Goal: Task Accomplishment & Management: Use online tool/utility

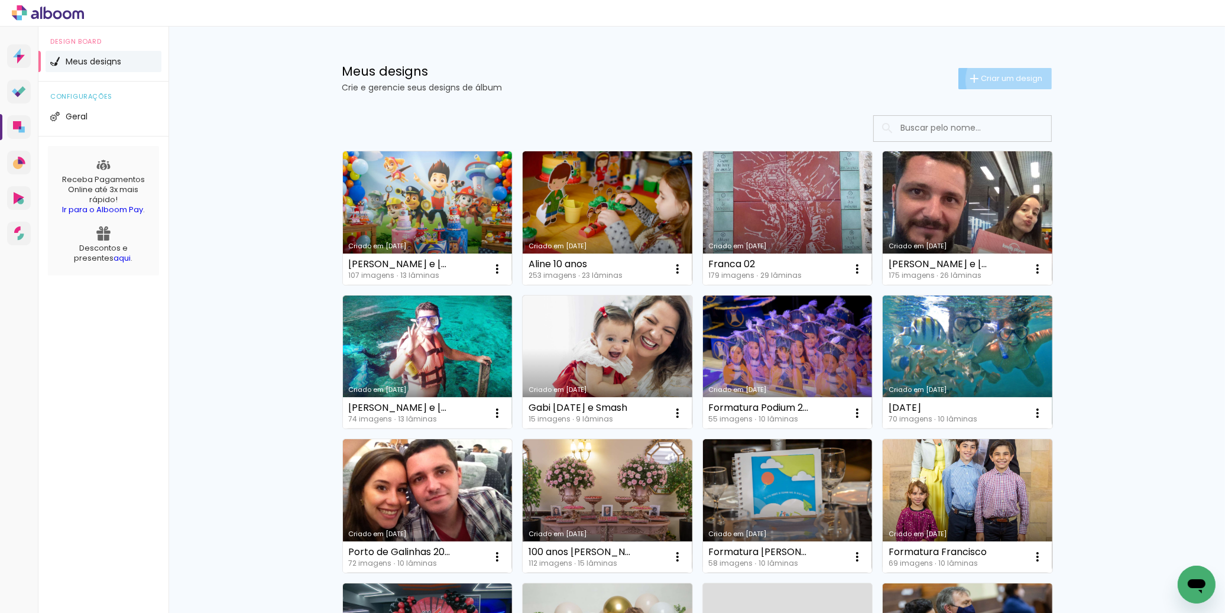
click at [1002, 80] on span "Criar um design" at bounding box center [1012, 79] width 61 height 8
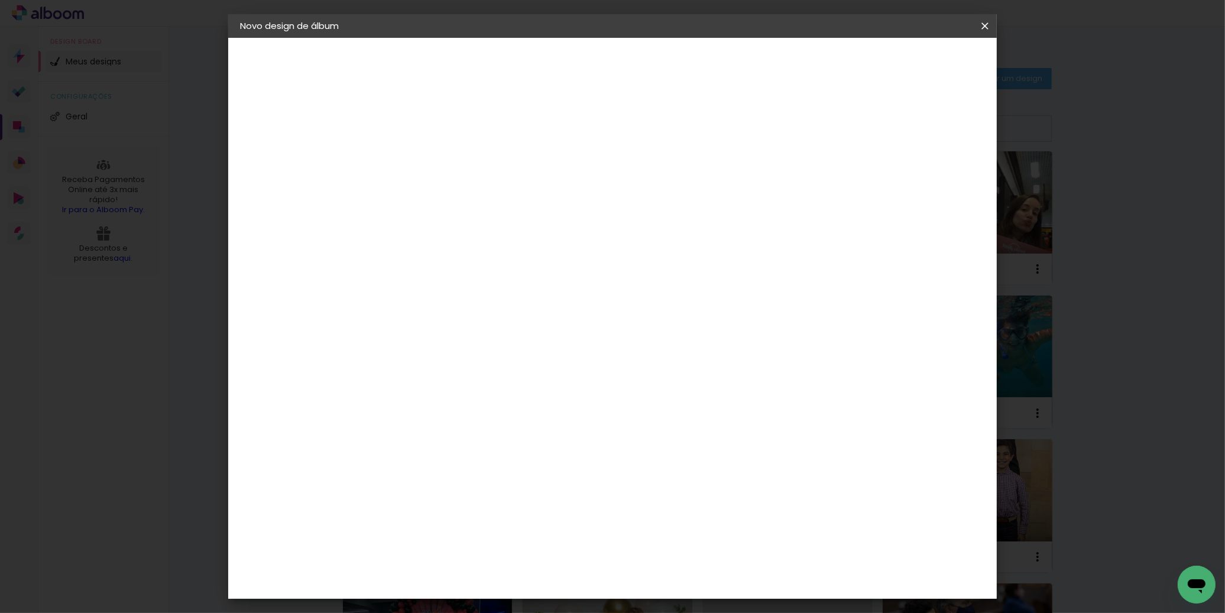
click at [438, 171] on paper-input-container "Título do álbum" at bounding box center [433, 159] width 8 height 30
type input "[PERSON_NAME] e [PERSON_NAME]"
type paper-input "[PERSON_NAME] e [PERSON_NAME]"
click at [0, 0] on slot "Avançar" at bounding box center [0, 0] width 0 height 0
click at [438, 222] on input at bounding box center [463, 225] width 119 height 15
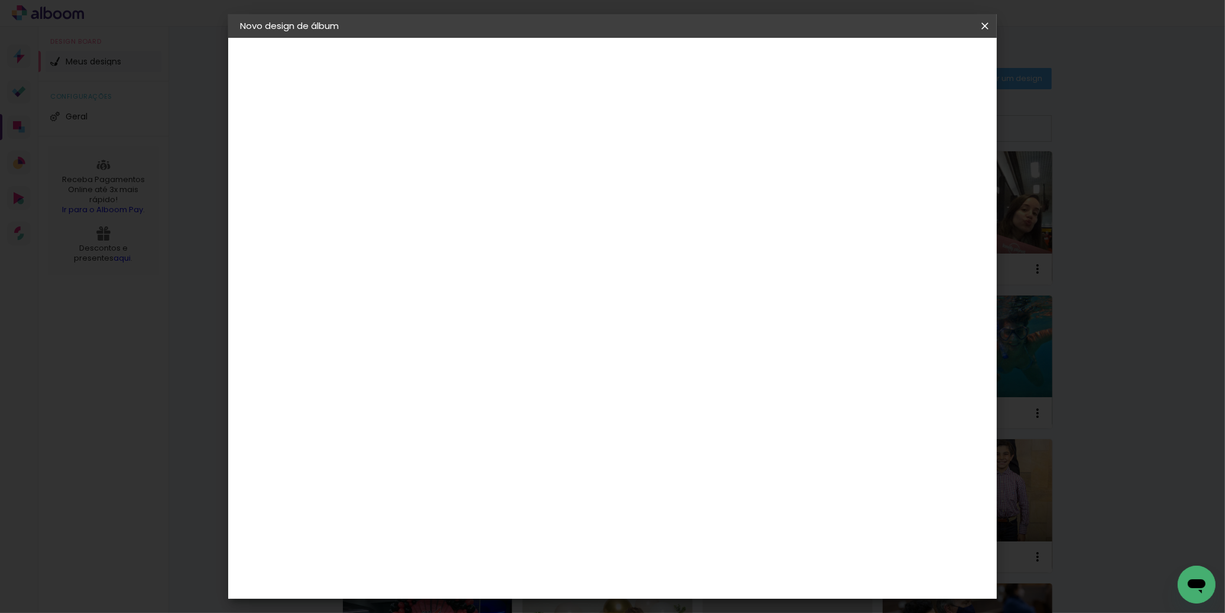
type input "ticc"
type paper-input "ticc"
click at [422, 270] on paper-item "Ticcolor" at bounding box center [452, 267] width 104 height 26
click at [460, 269] on div "Ticcolor" at bounding box center [445, 267] width 38 height 9
click at [0, 0] on slot "Avançar" at bounding box center [0, 0] width 0 height 0
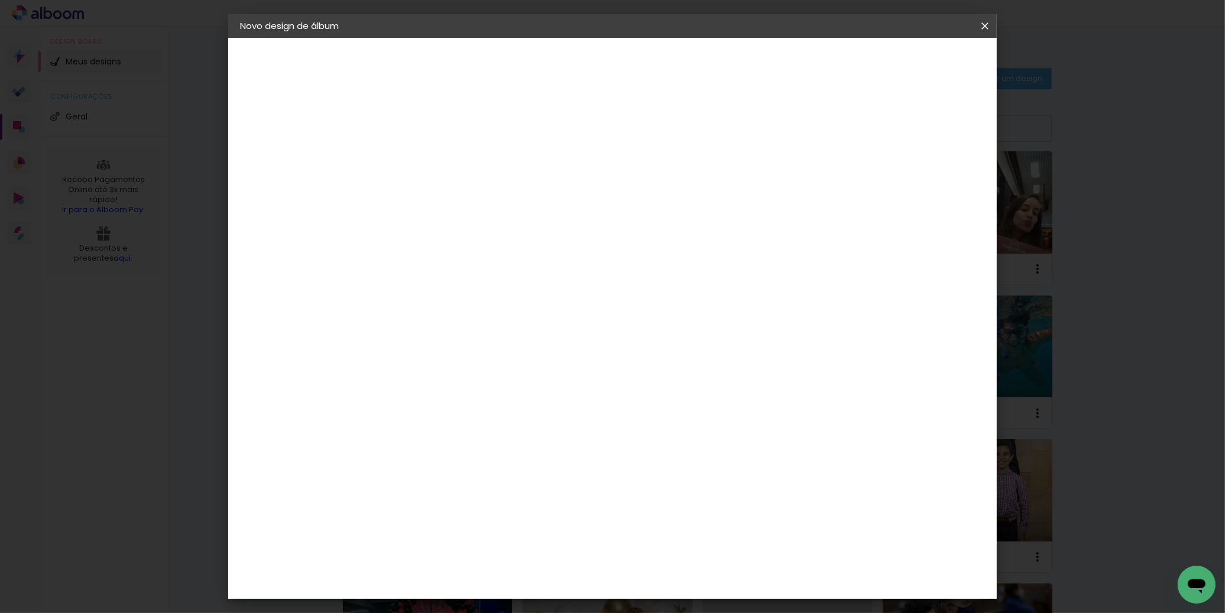
click at [480, 198] on input "text" at bounding box center [456, 206] width 46 height 18
click at [657, 224] on paper-item "Prime" at bounding box center [689, 220] width 237 height 24
type input "Prime"
click at [513, 607] on span "20 × 30" at bounding box center [485, 622] width 55 height 31
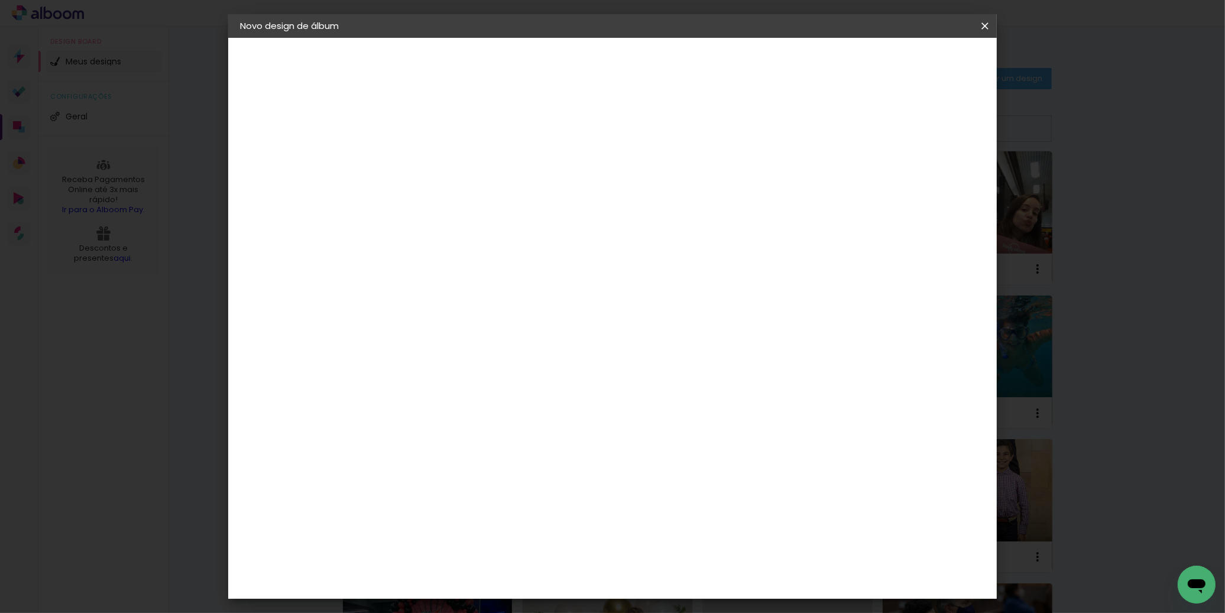
click at [0, 0] on slot "Avançar" at bounding box center [0, 0] width 0 height 0
click at [909, 72] on paper-button "Iniciar design" at bounding box center [882, 63] width 77 height 20
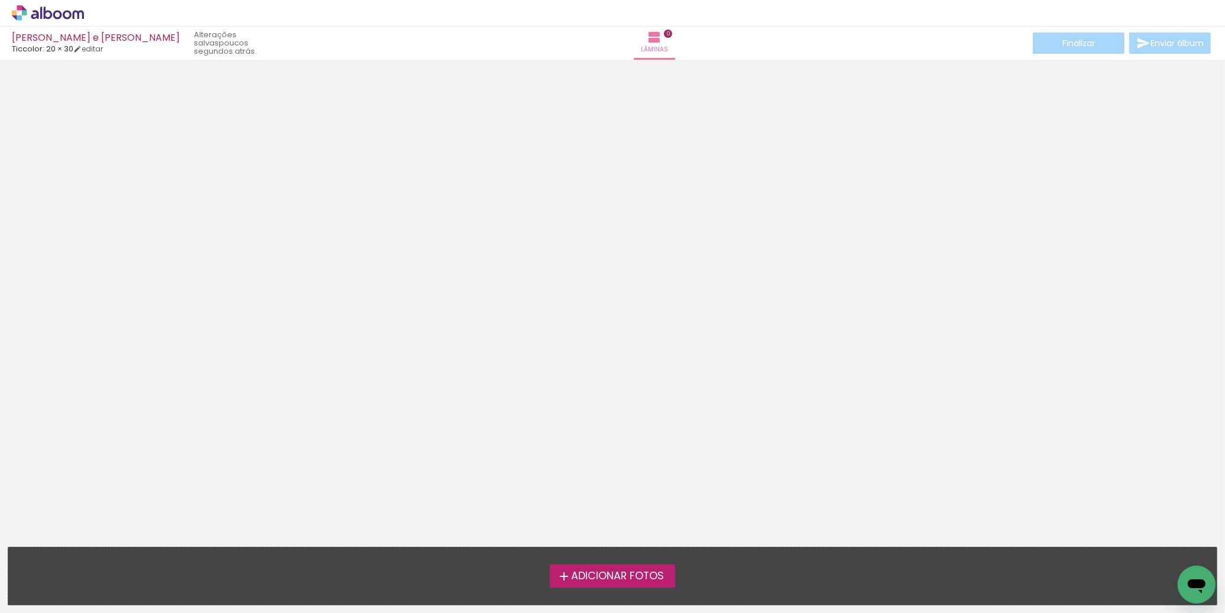
click at [589, 582] on span "Adicionar Fotos" at bounding box center [617, 576] width 93 height 11
click at [0, 0] on input "file" at bounding box center [0, 0] width 0 height 0
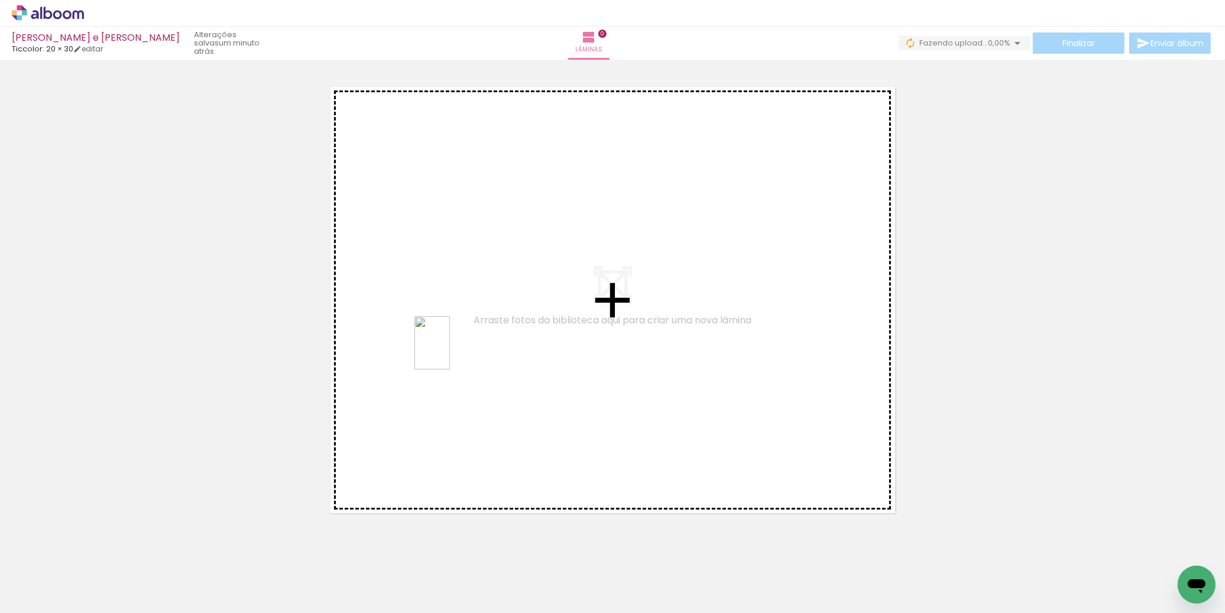
drag, startPoint x: 316, startPoint y: 572, endPoint x: 450, endPoint y: 352, distance: 258.2
click at [450, 352] on quentale-workspace at bounding box center [612, 306] width 1225 height 613
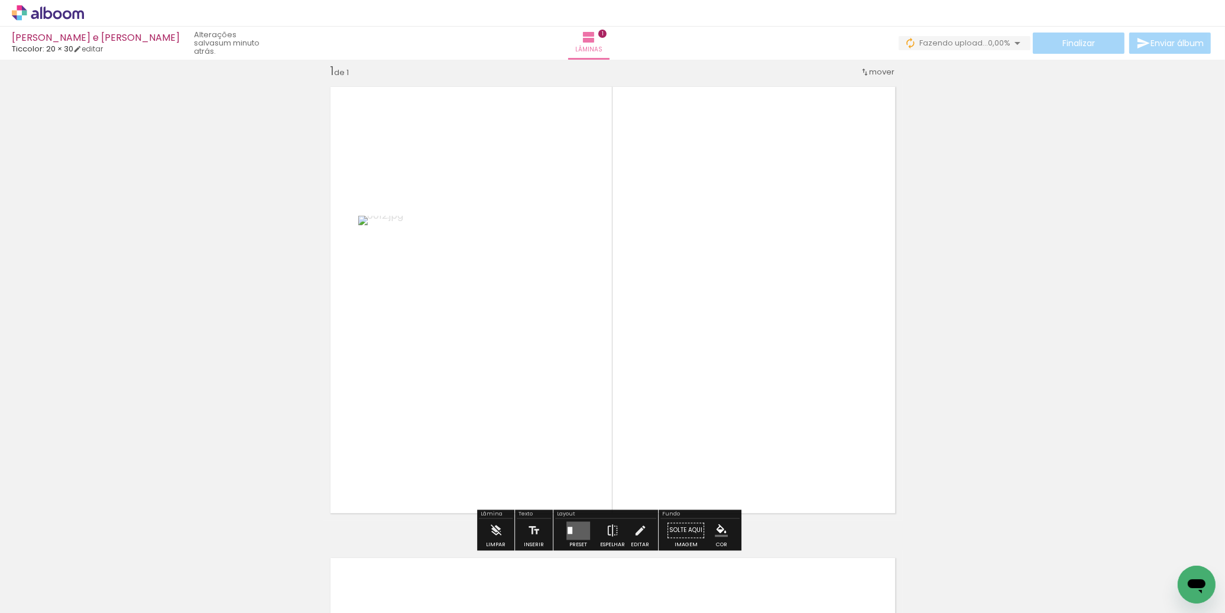
scroll to position [15, 0]
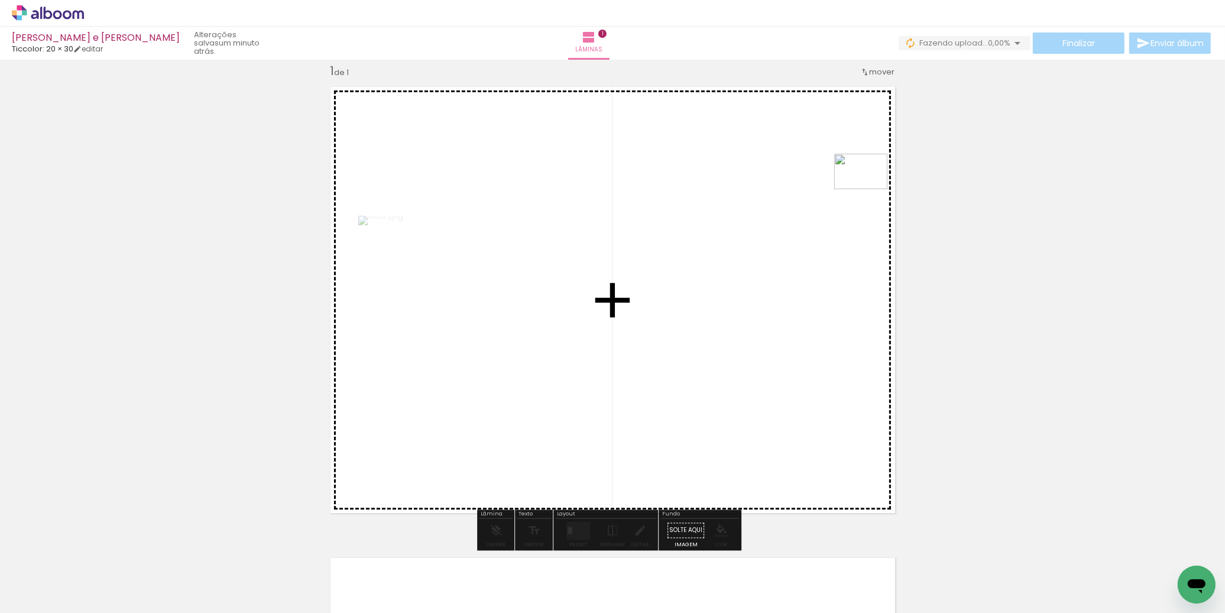
drag, startPoint x: 182, startPoint y: 582, endPoint x: 869, endPoint y: 190, distance: 790.5
click at [869, 190] on quentale-workspace at bounding box center [612, 306] width 1225 height 613
drag, startPoint x: 112, startPoint y: 581, endPoint x: 657, endPoint y: 263, distance: 630.7
click at [657, 263] on quentale-workspace at bounding box center [612, 306] width 1225 height 613
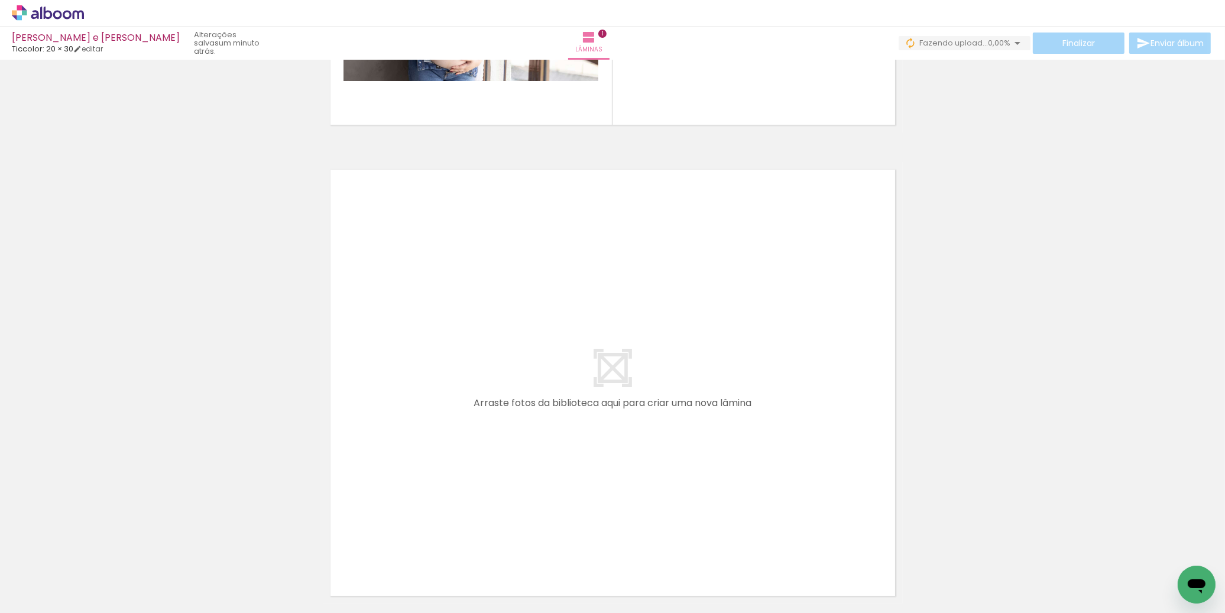
scroll to position [450, 0]
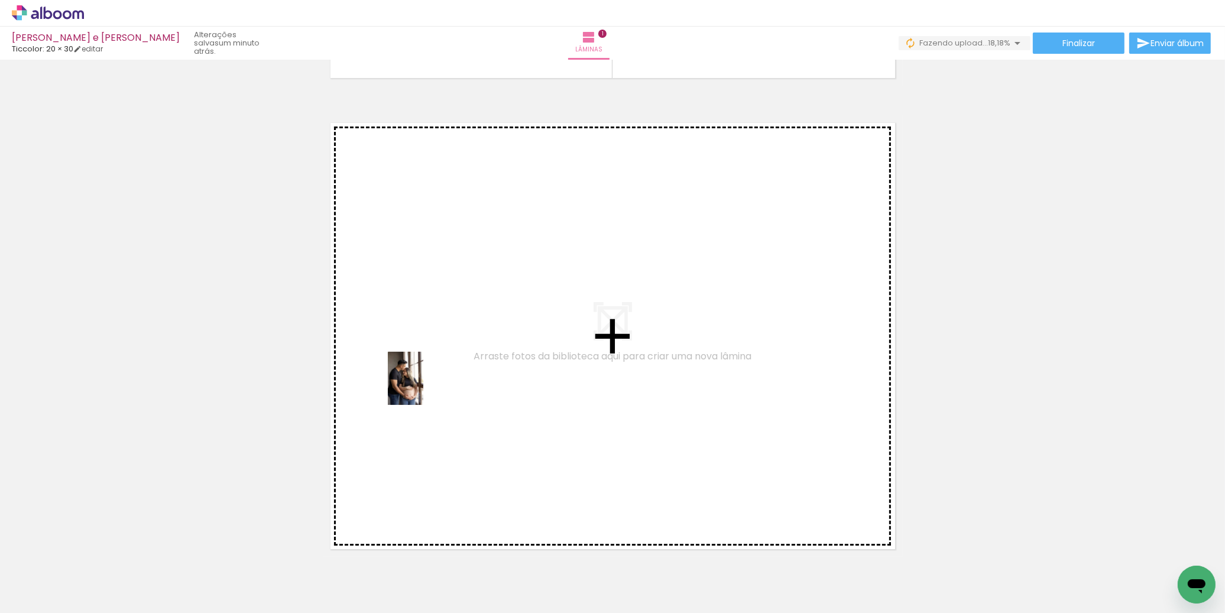
drag, startPoint x: 378, startPoint y: 585, endPoint x: 424, endPoint y: 383, distance: 206.8
click at [424, 383] on quentale-workspace at bounding box center [612, 306] width 1225 height 613
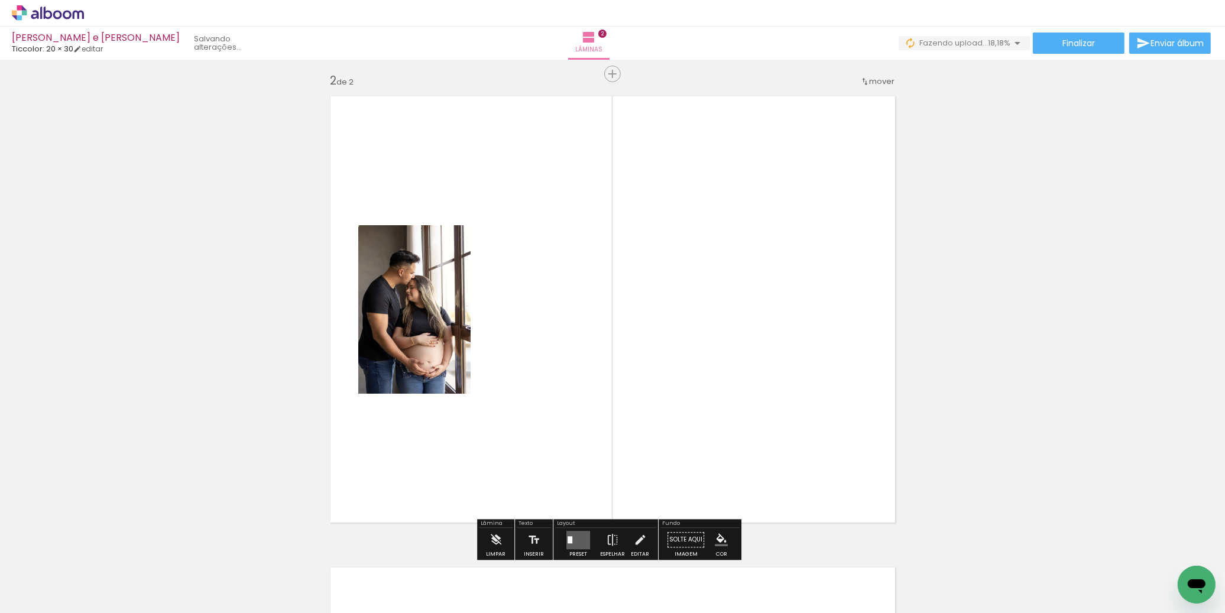
scroll to position [486, 0]
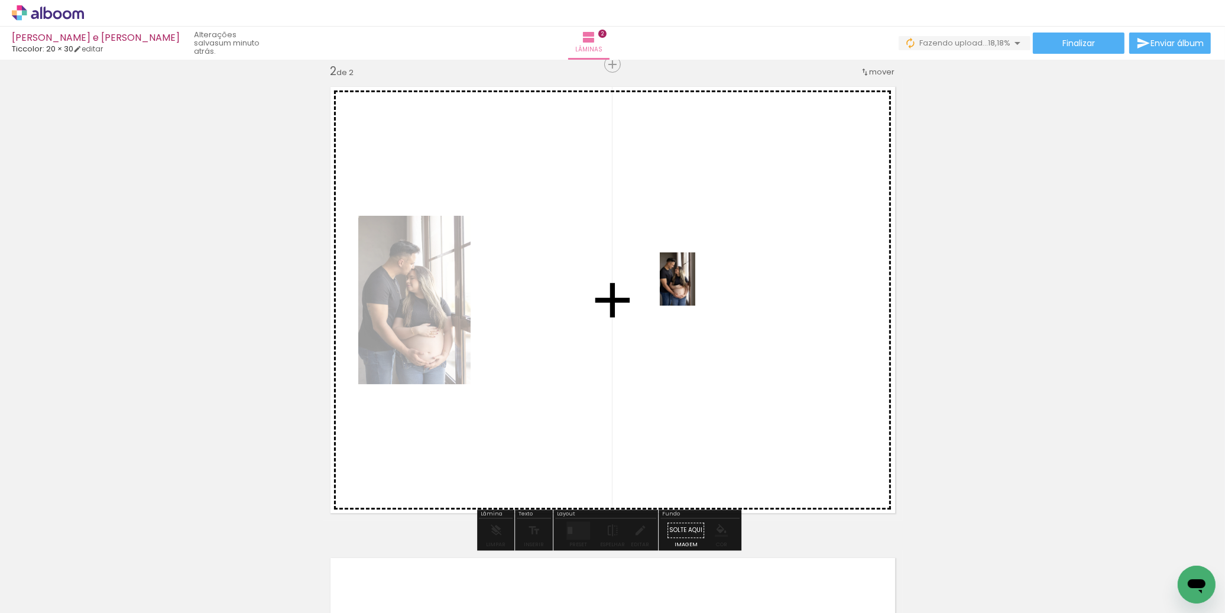
drag, startPoint x: 445, startPoint y: 585, endPoint x: 694, endPoint y: 290, distance: 385.6
click at [695, 289] on quentale-workspace at bounding box center [612, 306] width 1225 height 613
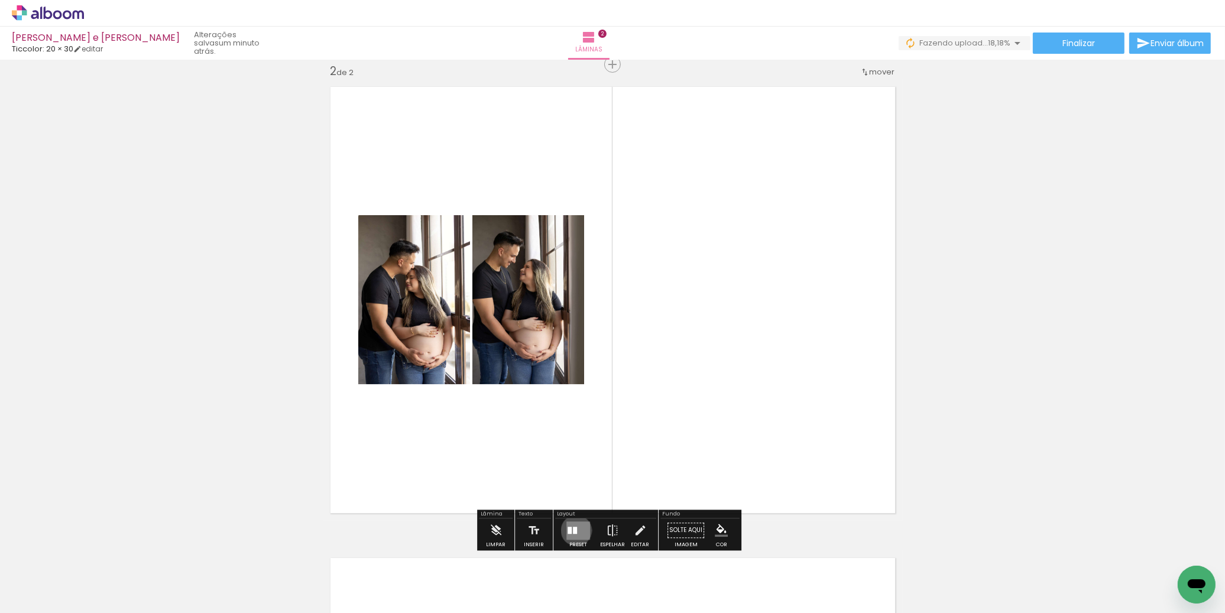
click at [574, 530] on div at bounding box center [575, 530] width 4 height 7
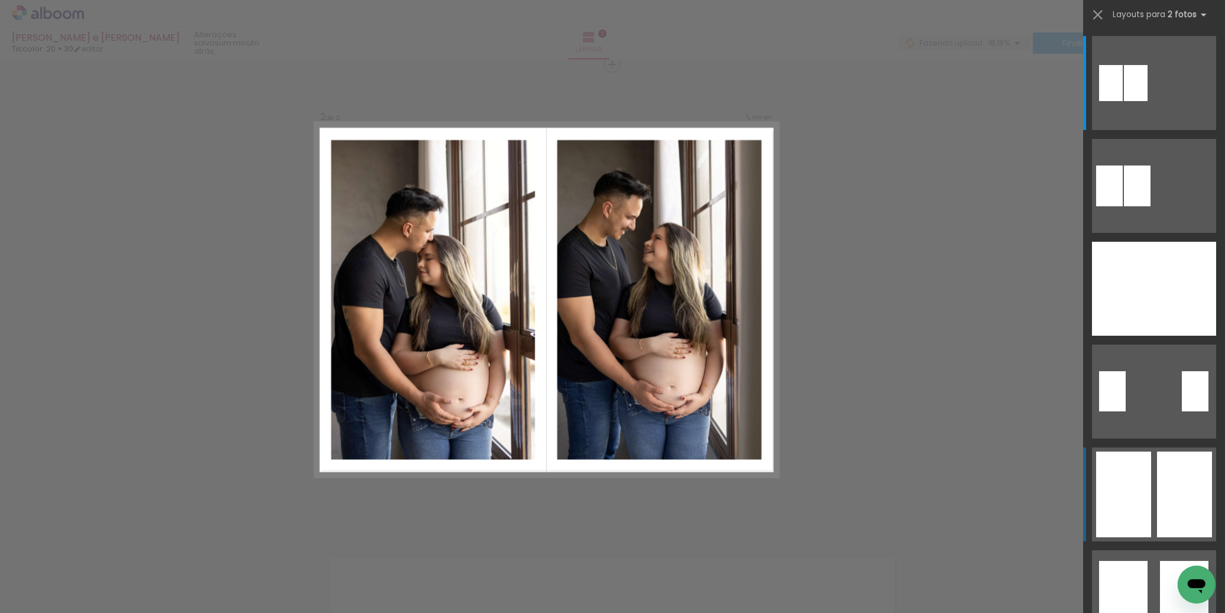
click at [1157, 481] on div at bounding box center [1184, 495] width 55 height 86
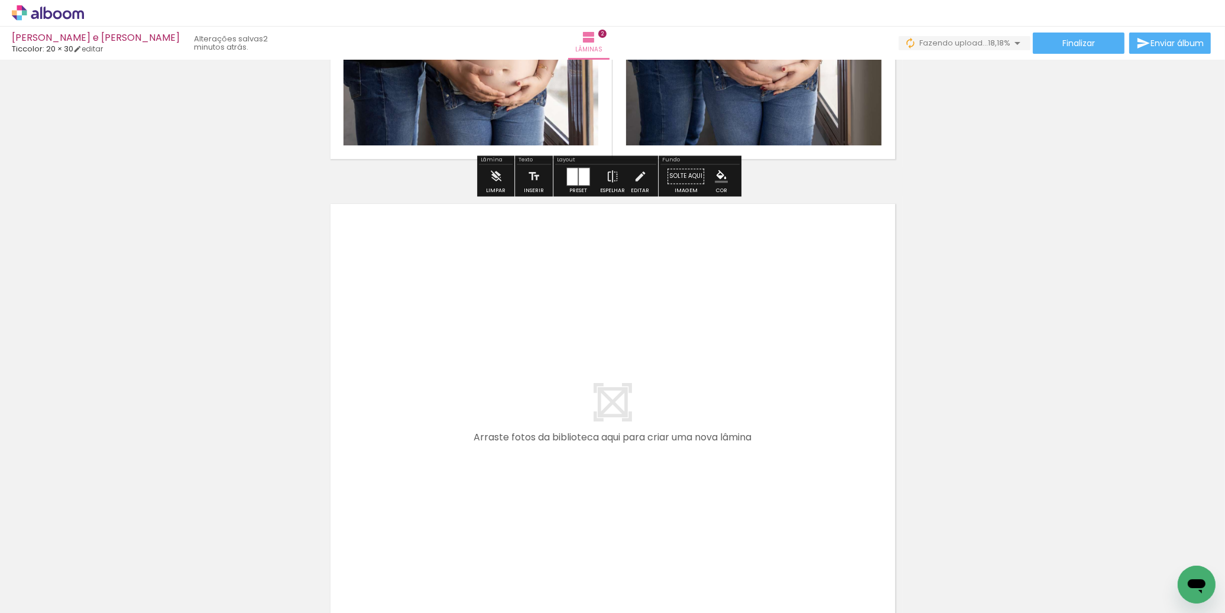
scroll to position [841, 0]
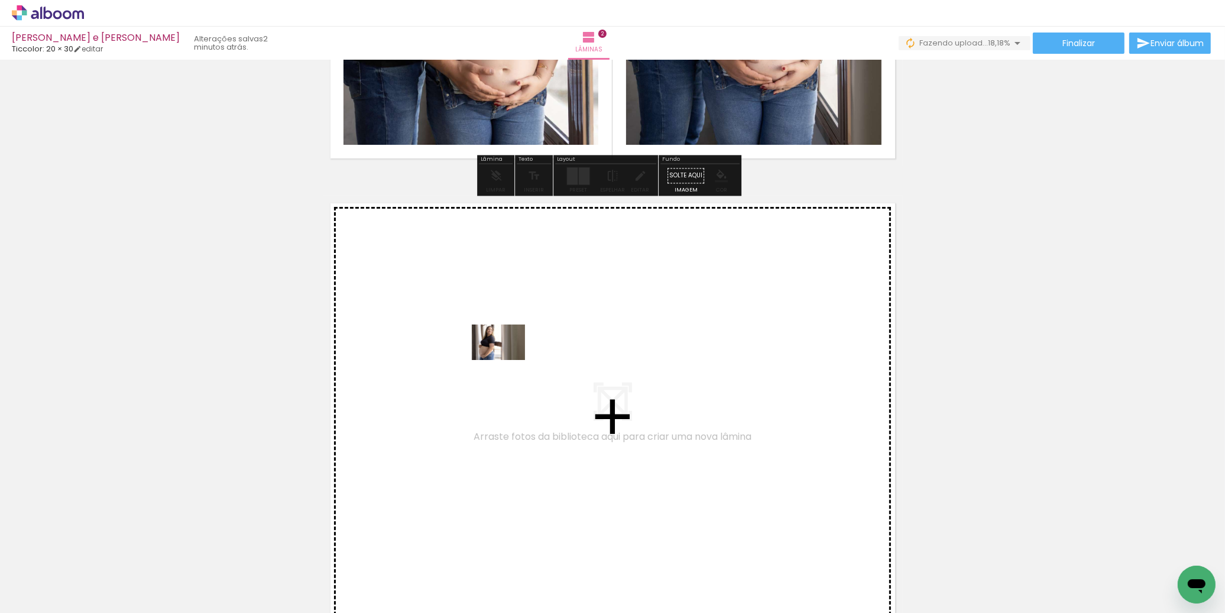
drag, startPoint x: 247, startPoint y: 587, endPoint x: 507, endPoint y: 361, distance: 344.9
click at [507, 361] on quentale-workspace at bounding box center [612, 306] width 1225 height 613
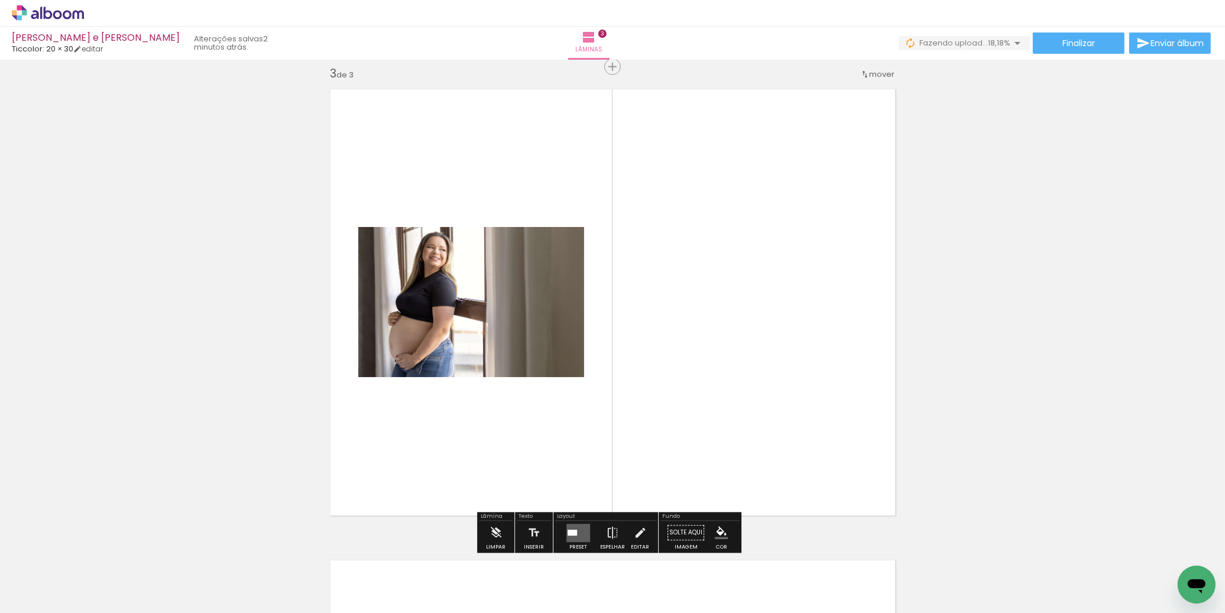
scroll to position [958, 0]
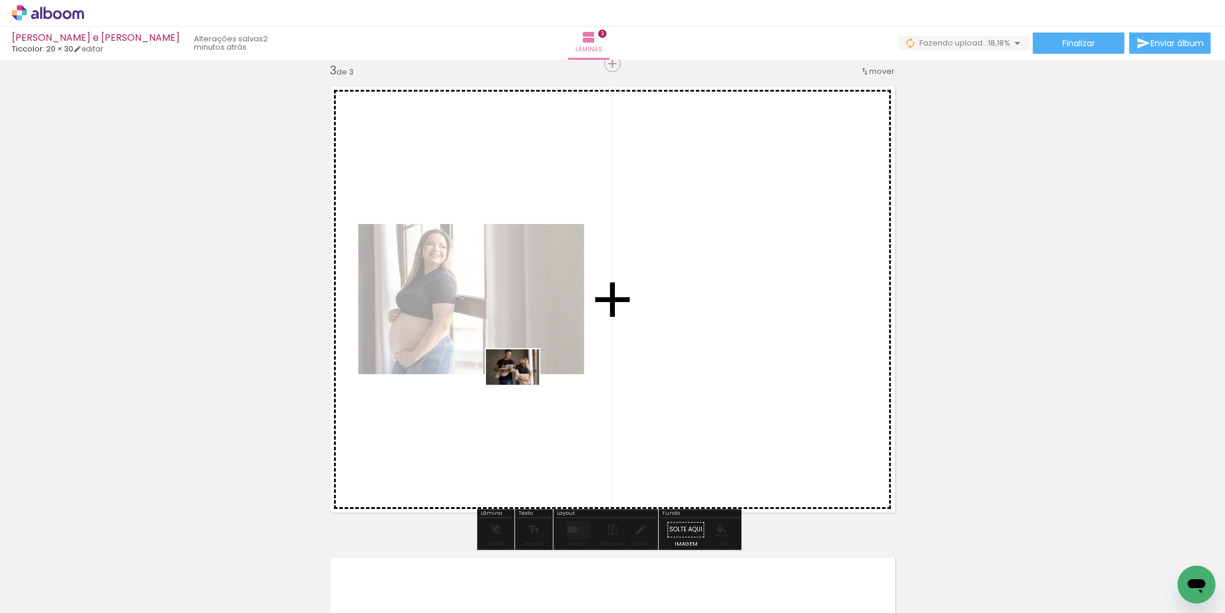
drag, startPoint x: 527, startPoint y: 532, endPoint x: 521, endPoint y: 385, distance: 146.8
click at [522, 384] on quentale-workspace at bounding box center [612, 306] width 1225 height 613
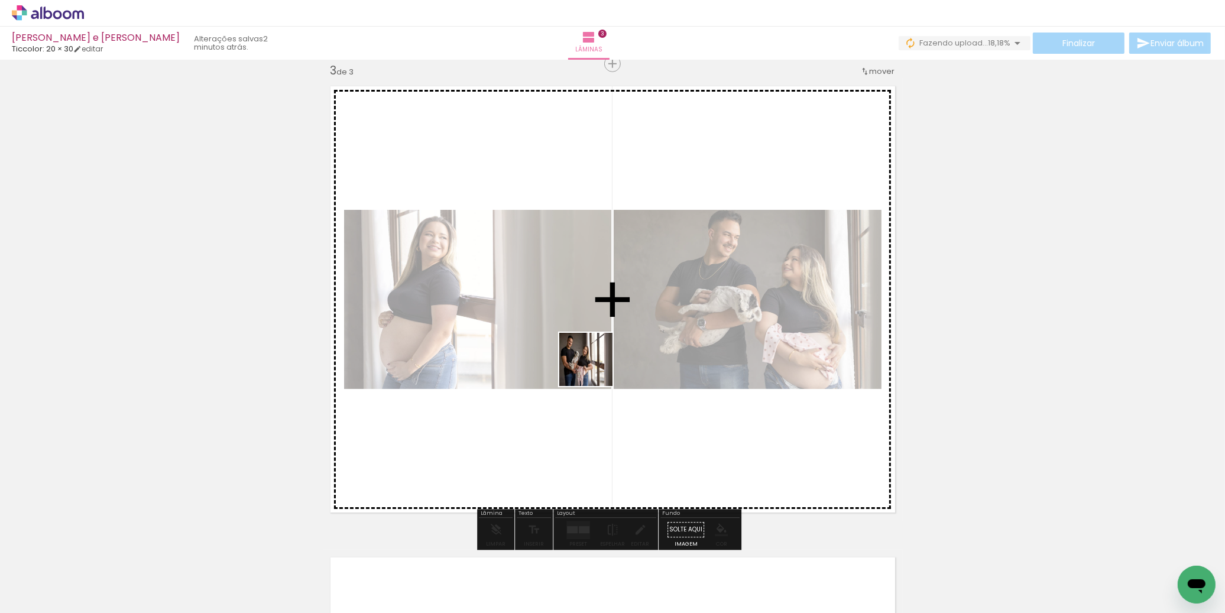
drag, startPoint x: 592, startPoint y: 580, endPoint x: 592, endPoint y: 367, distance: 212.9
click at [592, 367] on quentale-workspace at bounding box center [612, 306] width 1225 height 613
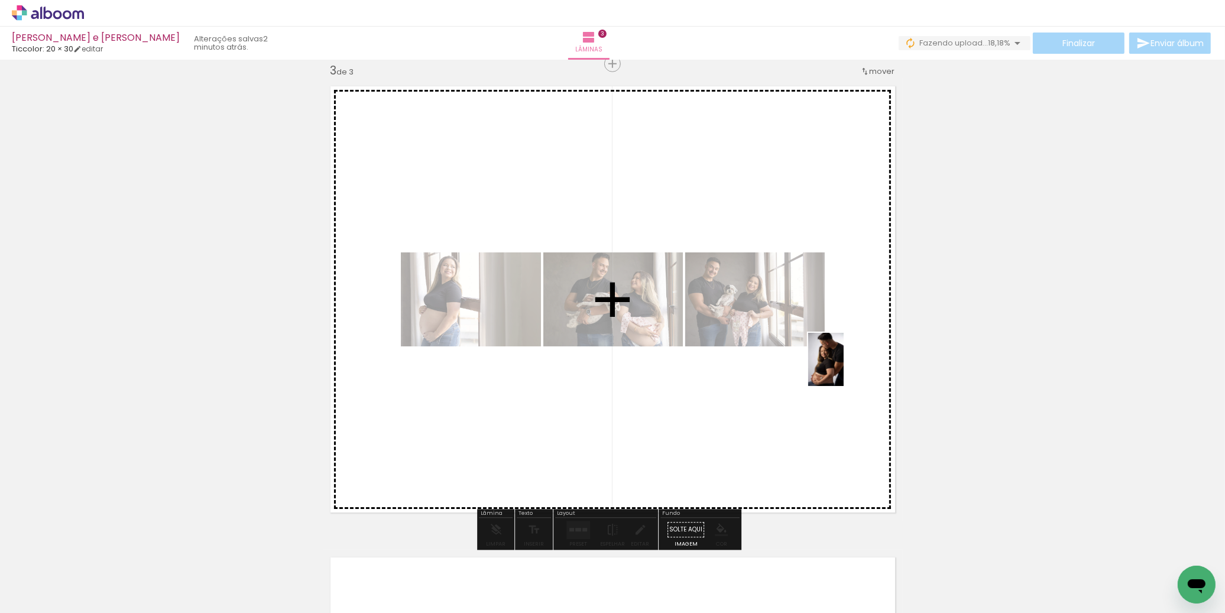
drag, startPoint x: 649, startPoint y: 576, endPoint x: 846, endPoint y: 367, distance: 287.8
click at [846, 367] on quentale-workspace at bounding box center [612, 306] width 1225 height 613
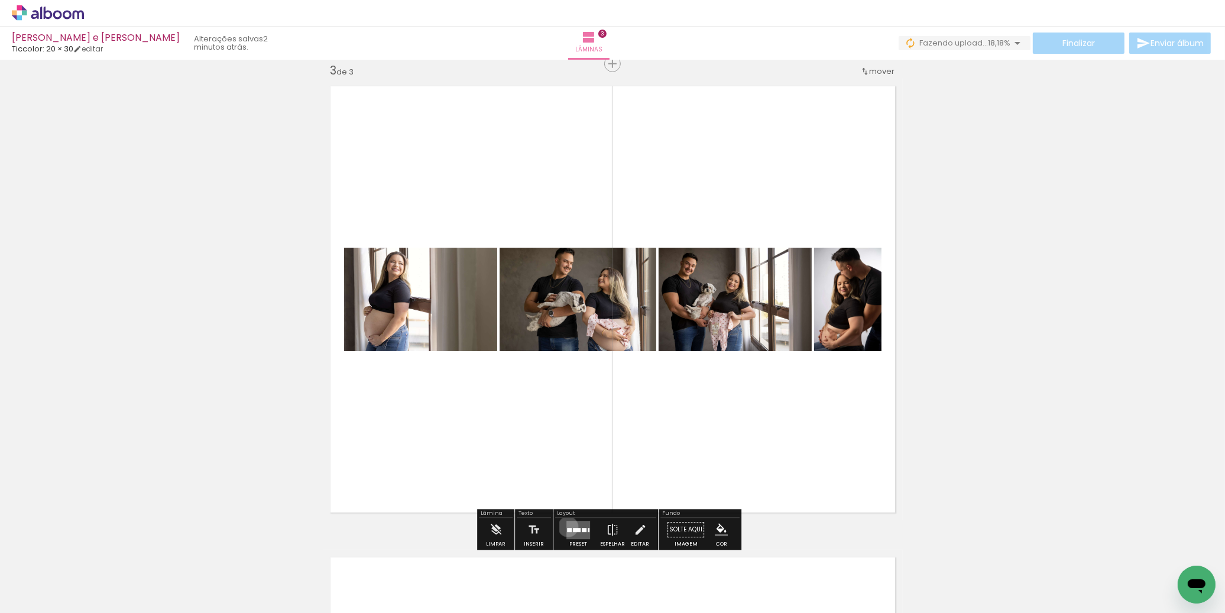
click at [567, 528] on div at bounding box center [569, 530] width 5 height 4
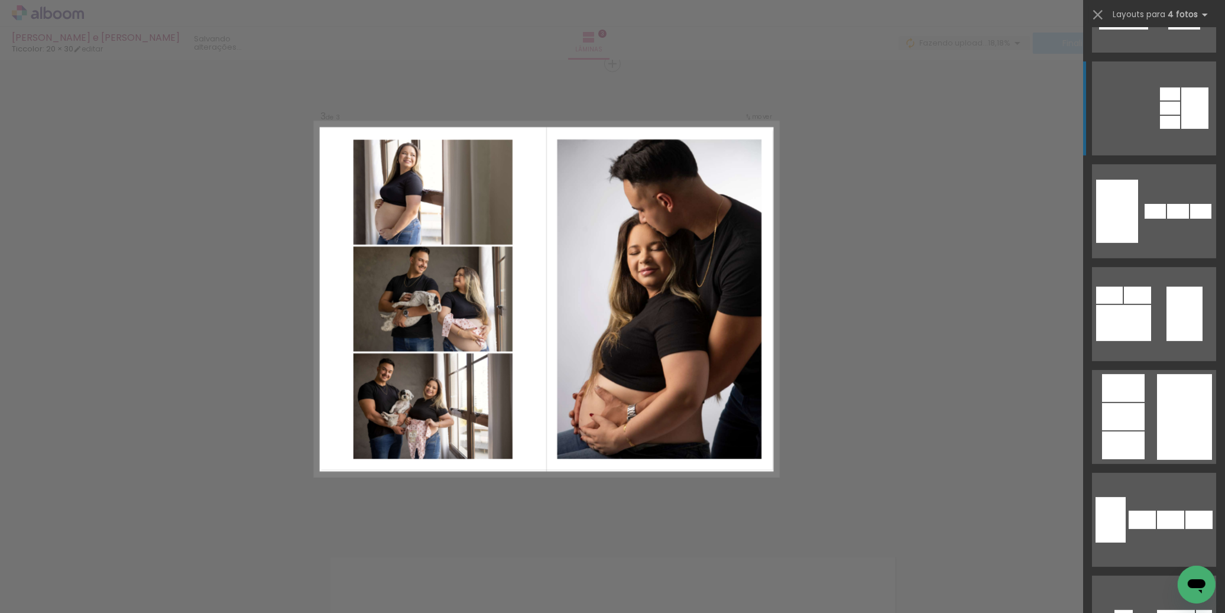
scroll to position [516, 0]
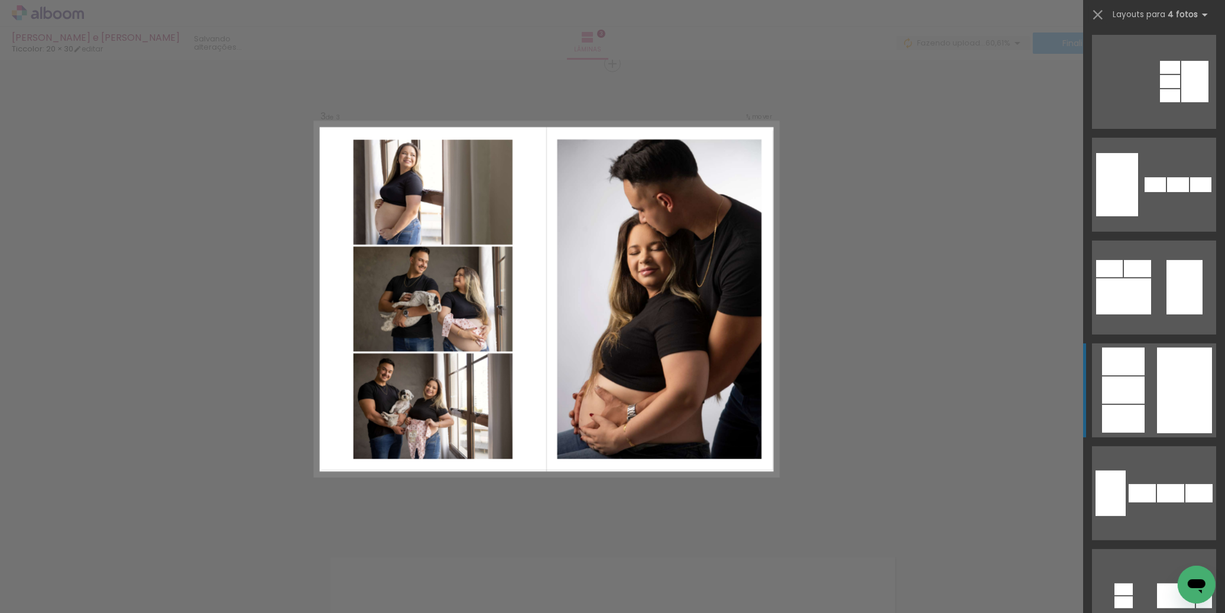
click at [1164, 378] on div at bounding box center [1184, 391] width 55 height 86
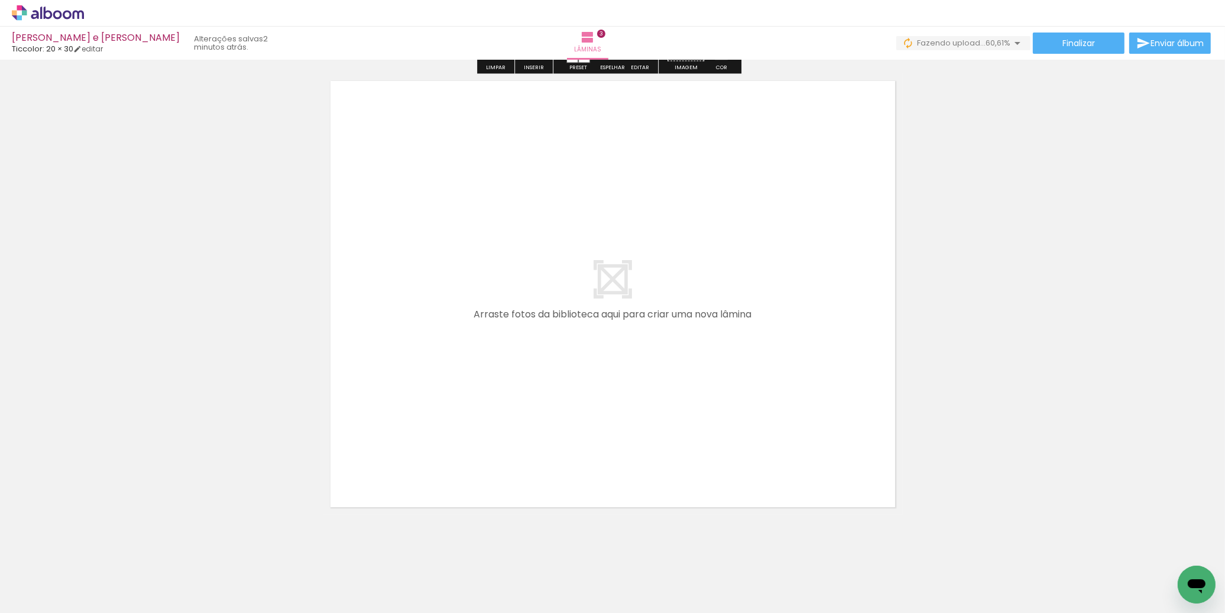
scroll to position [1451, 0]
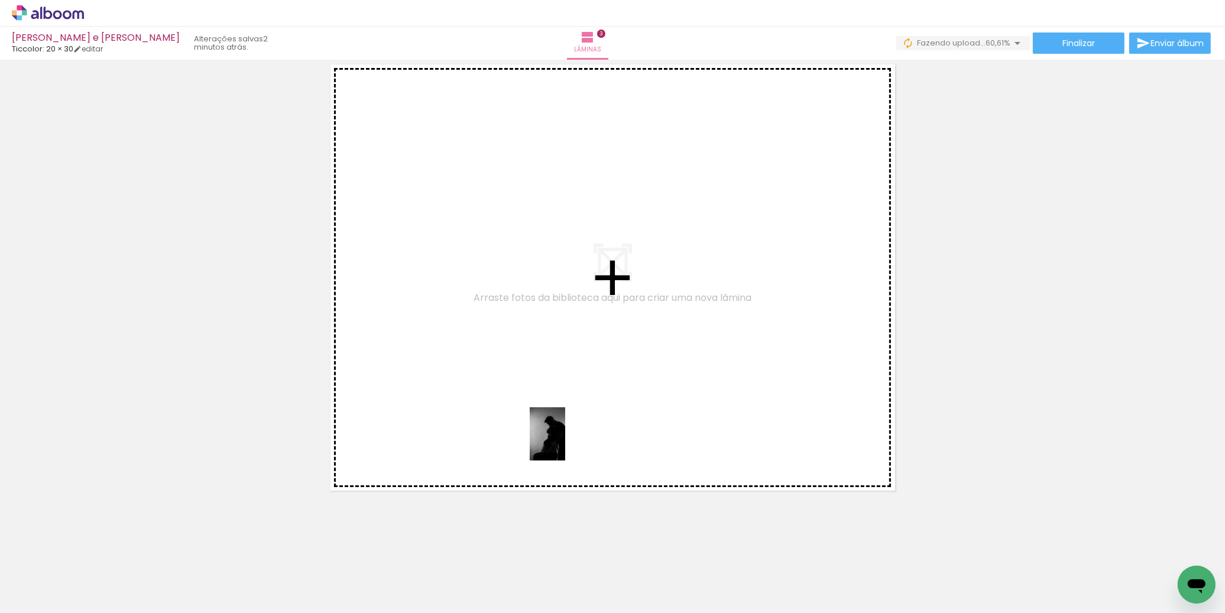
drag, startPoint x: 712, startPoint y: 582, endPoint x: 558, endPoint y: 433, distance: 214.1
click at [558, 432] on quentale-workspace at bounding box center [612, 306] width 1225 height 613
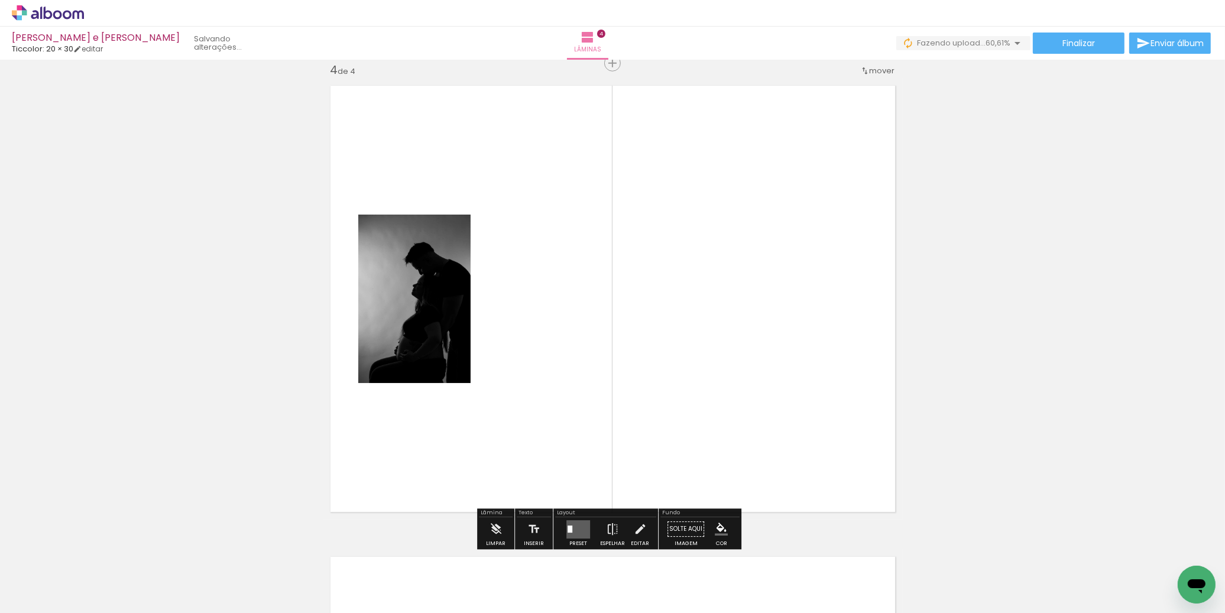
scroll to position [1429, 0]
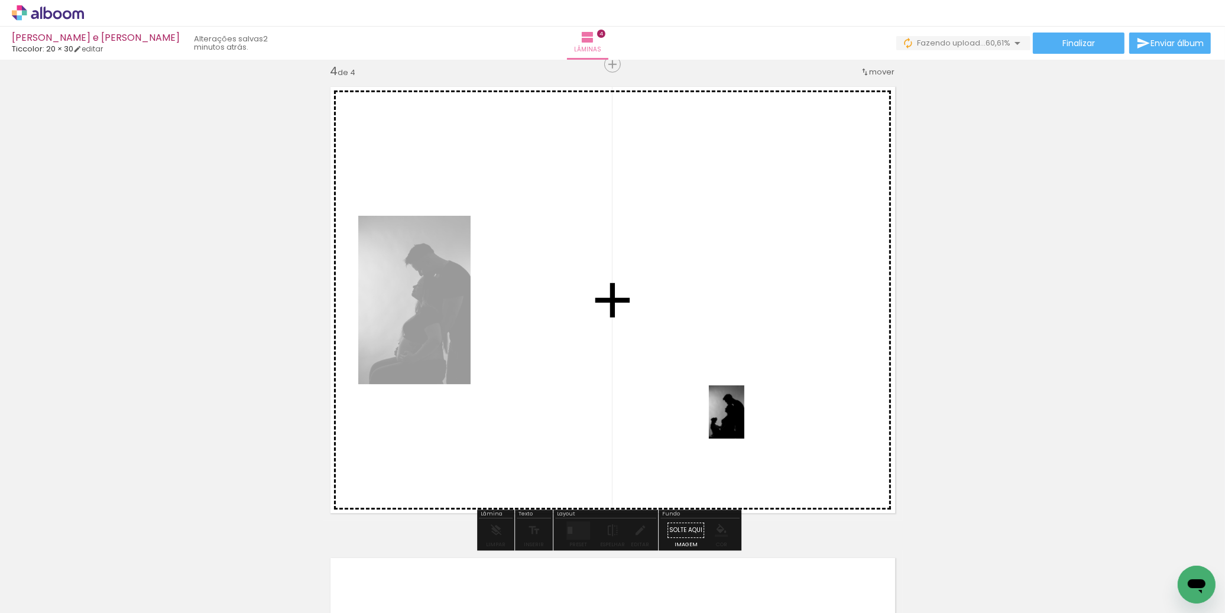
drag, startPoint x: 791, startPoint y: 582, endPoint x: 744, endPoint y: 422, distance: 167.6
click at [744, 421] on quentale-workspace at bounding box center [612, 306] width 1225 height 613
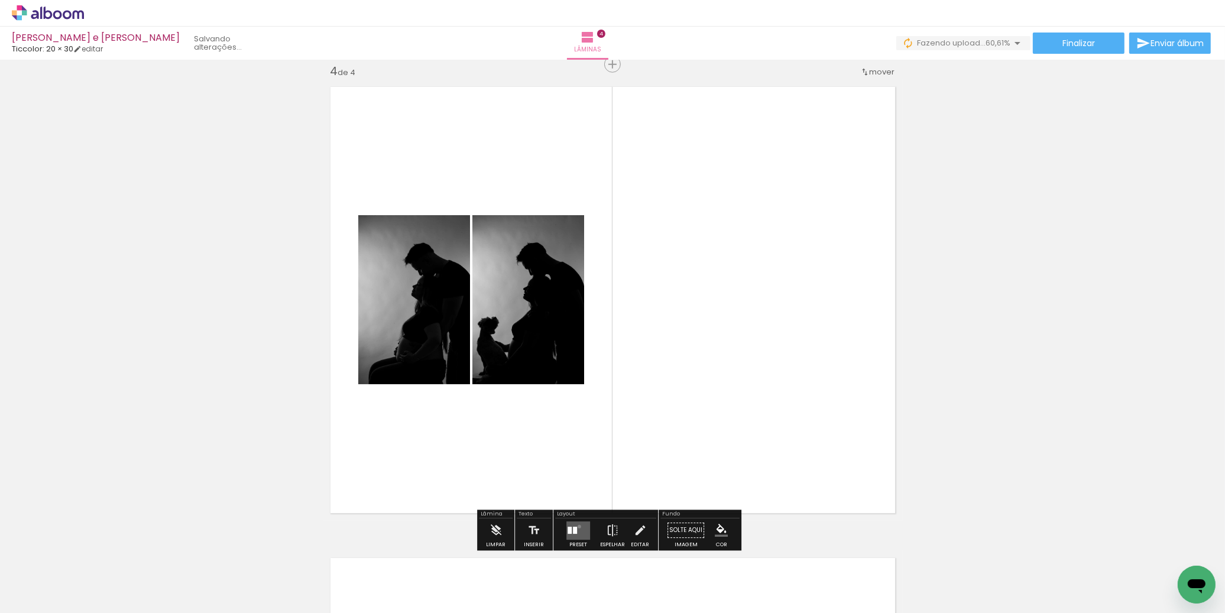
click at [577, 526] on quentale-layouter at bounding box center [578, 531] width 24 height 18
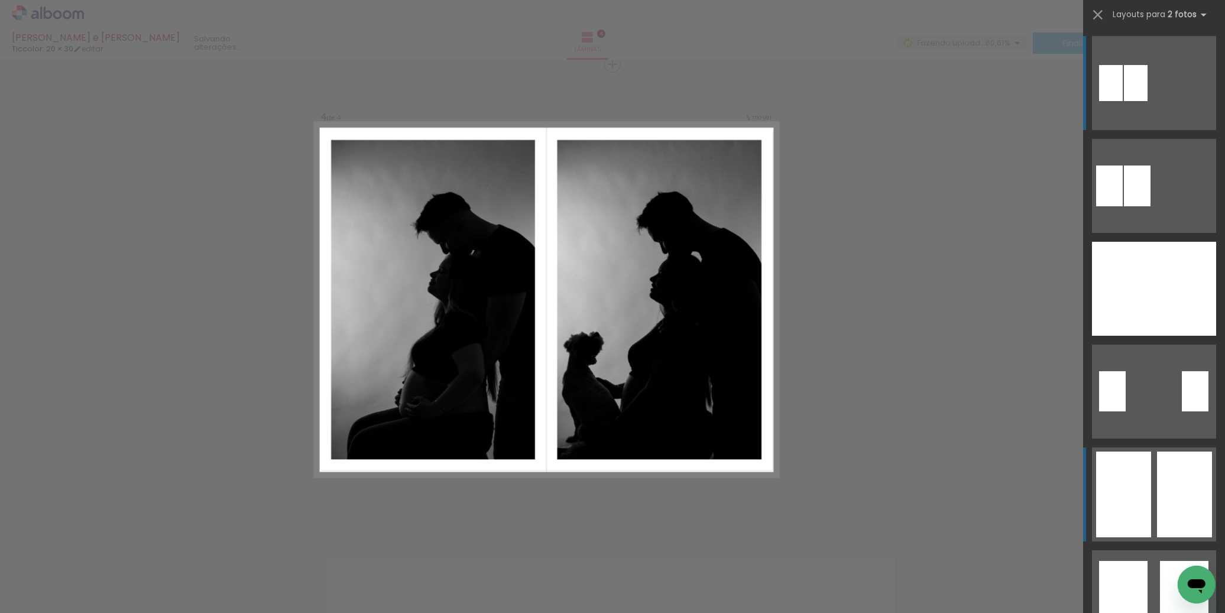
click at [1117, 499] on div at bounding box center [1123, 495] width 55 height 86
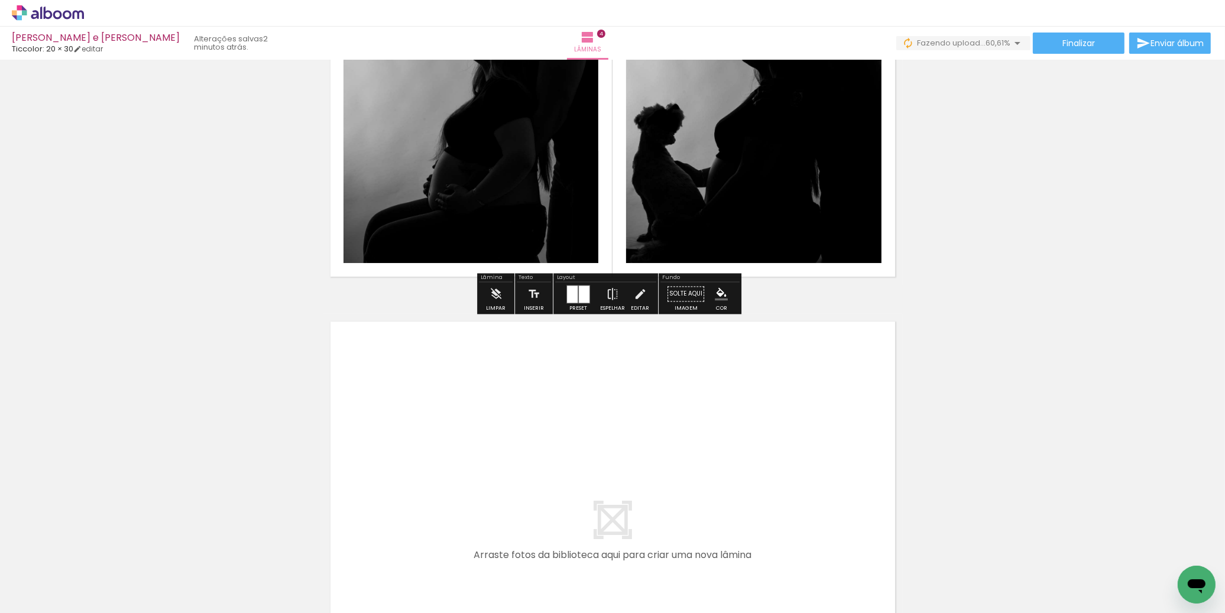
scroll to position [1842, 0]
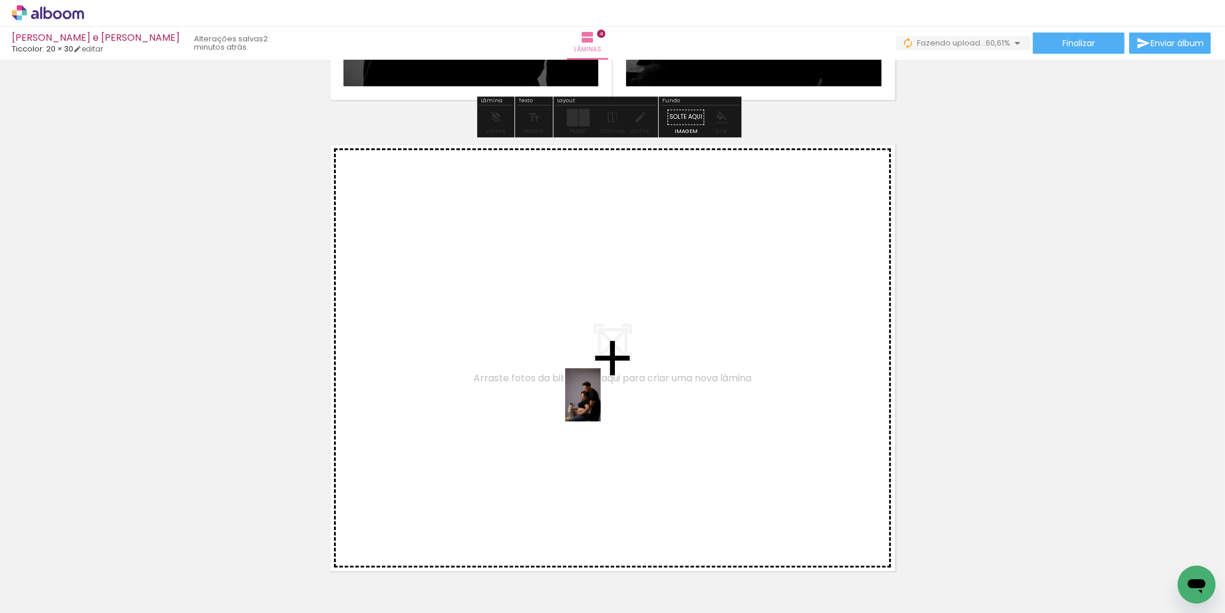
drag, startPoint x: 821, startPoint y: 552, endPoint x: 595, endPoint y: 400, distance: 272.4
click at [595, 400] on quentale-workspace at bounding box center [612, 306] width 1225 height 613
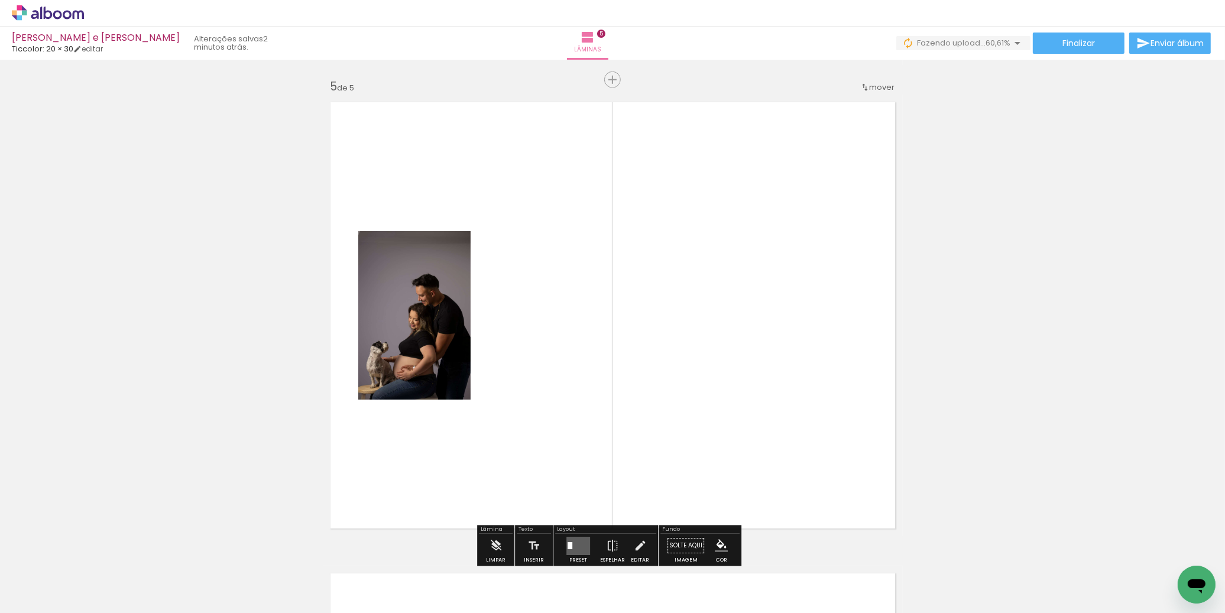
scroll to position [1900, 0]
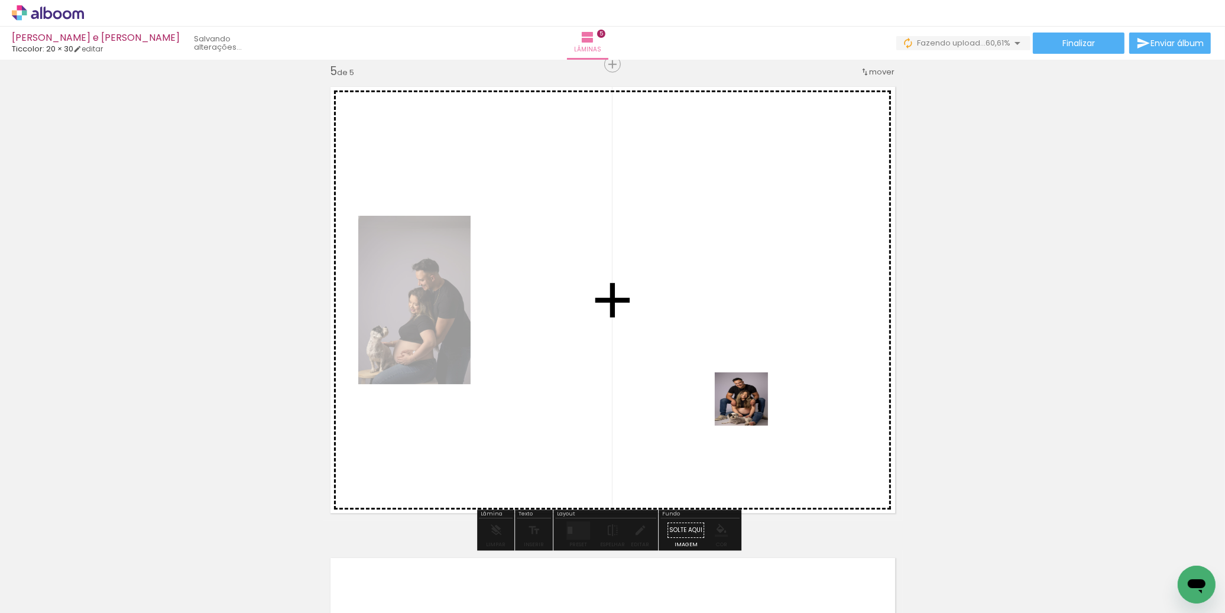
drag, startPoint x: 930, startPoint y: 578, endPoint x: 737, endPoint y: 400, distance: 262.4
click at [737, 400] on quentale-workspace at bounding box center [612, 306] width 1225 height 613
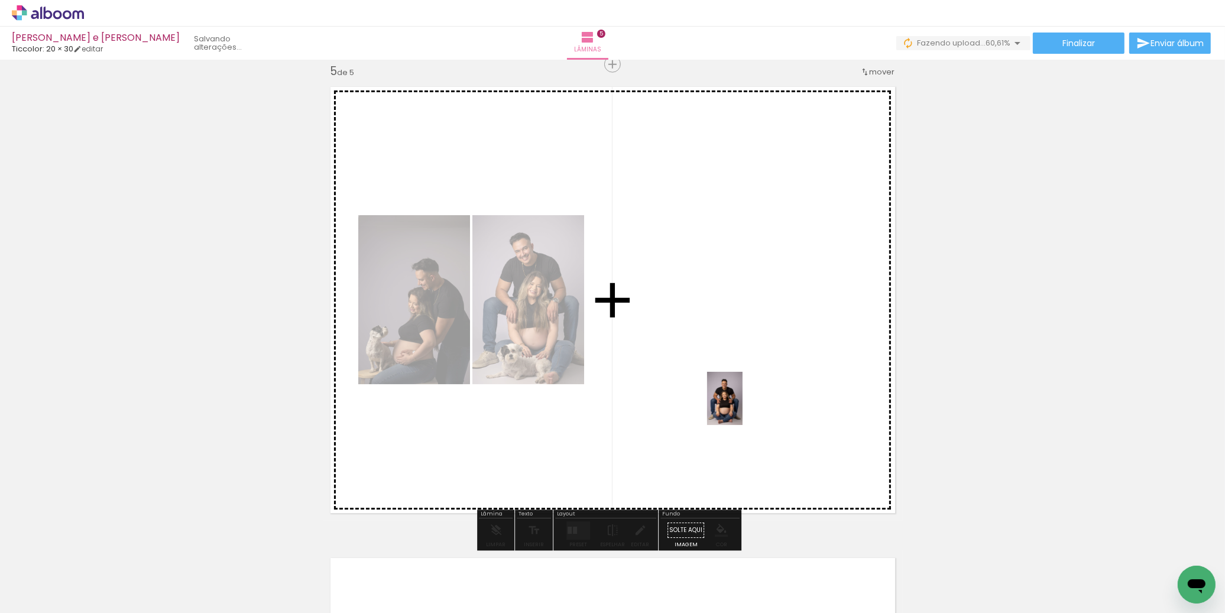
drag, startPoint x: 991, startPoint y: 581, endPoint x: 739, endPoint y: 403, distance: 308.4
click at [739, 403] on quentale-workspace at bounding box center [612, 306] width 1225 height 613
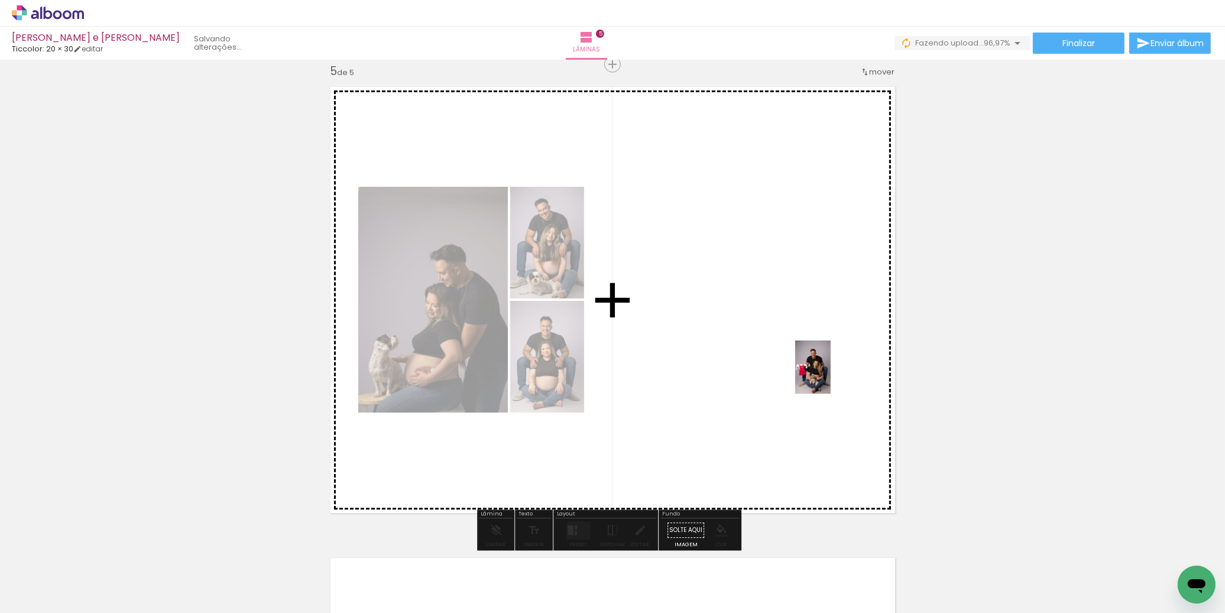
drag, startPoint x: 1049, startPoint y: 580, endPoint x: 830, endPoint y: 375, distance: 300.4
click at [830, 375] on quentale-workspace at bounding box center [612, 306] width 1225 height 613
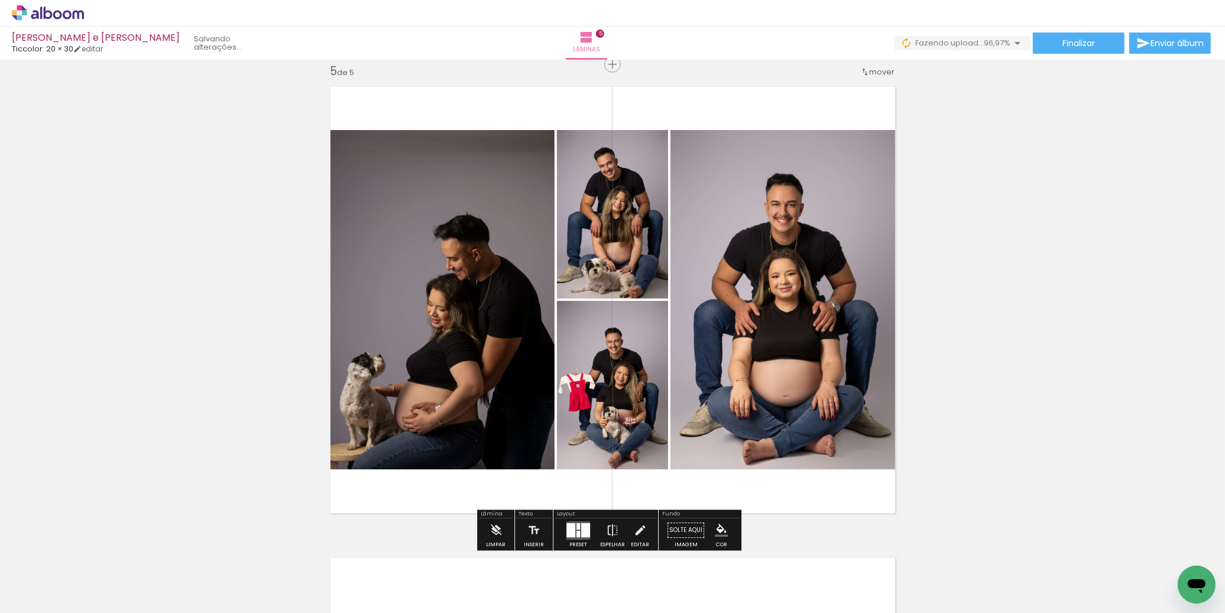
click at [576, 533] on div at bounding box center [578, 534] width 4 height 7
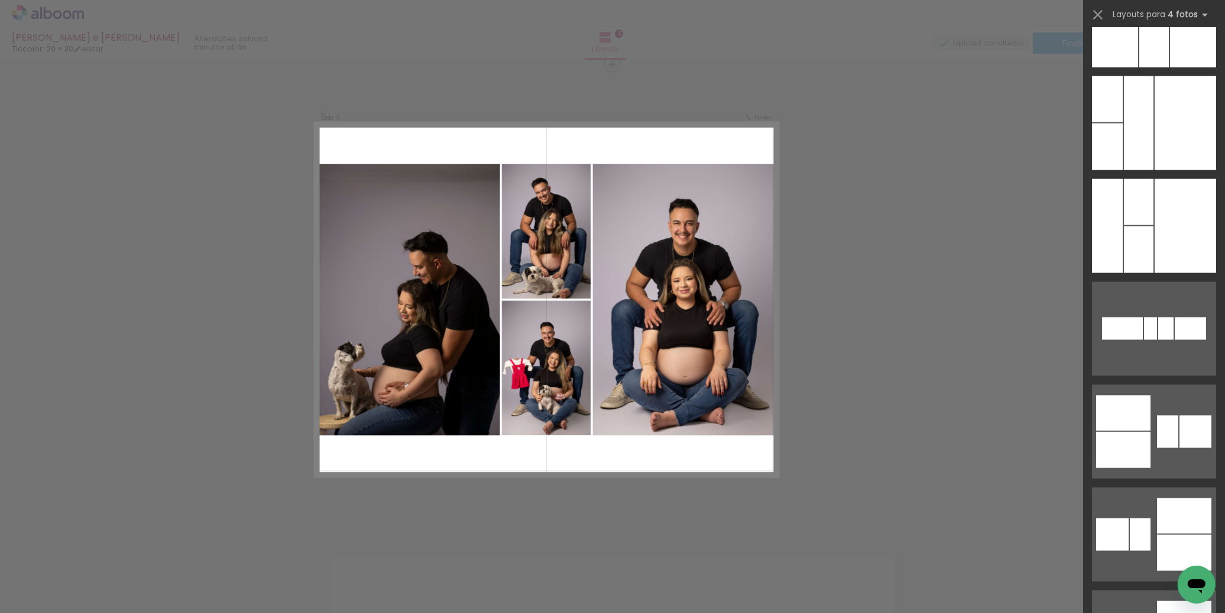
scroll to position [18934, 0]
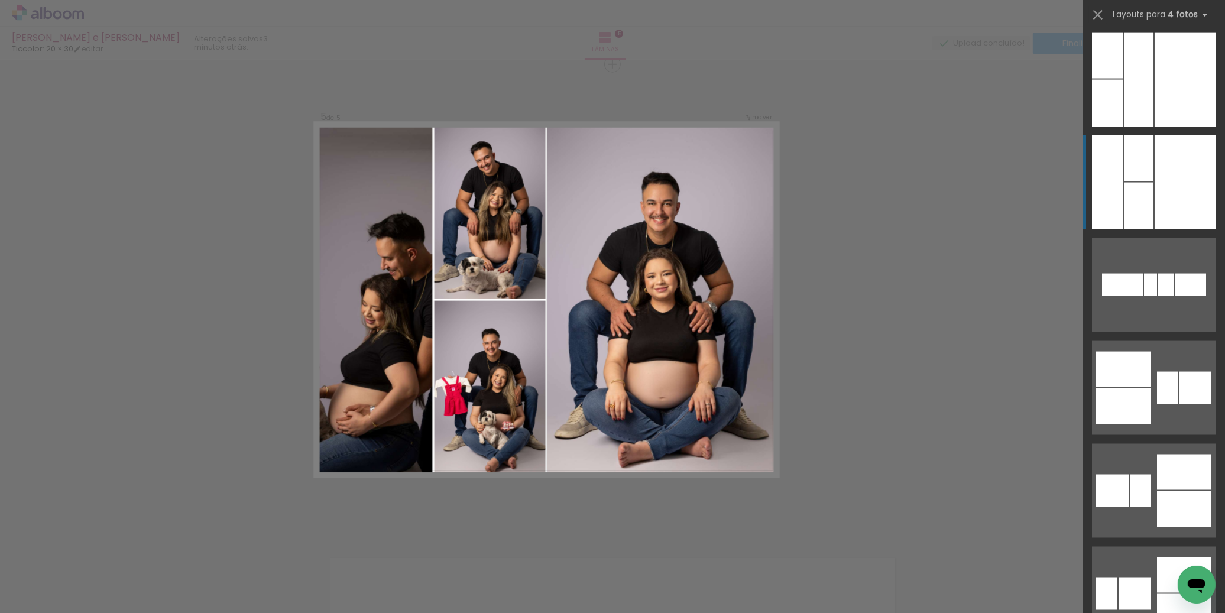
click at [1174, 164] on div at bounding box center [1185, 182] width 61 height 94
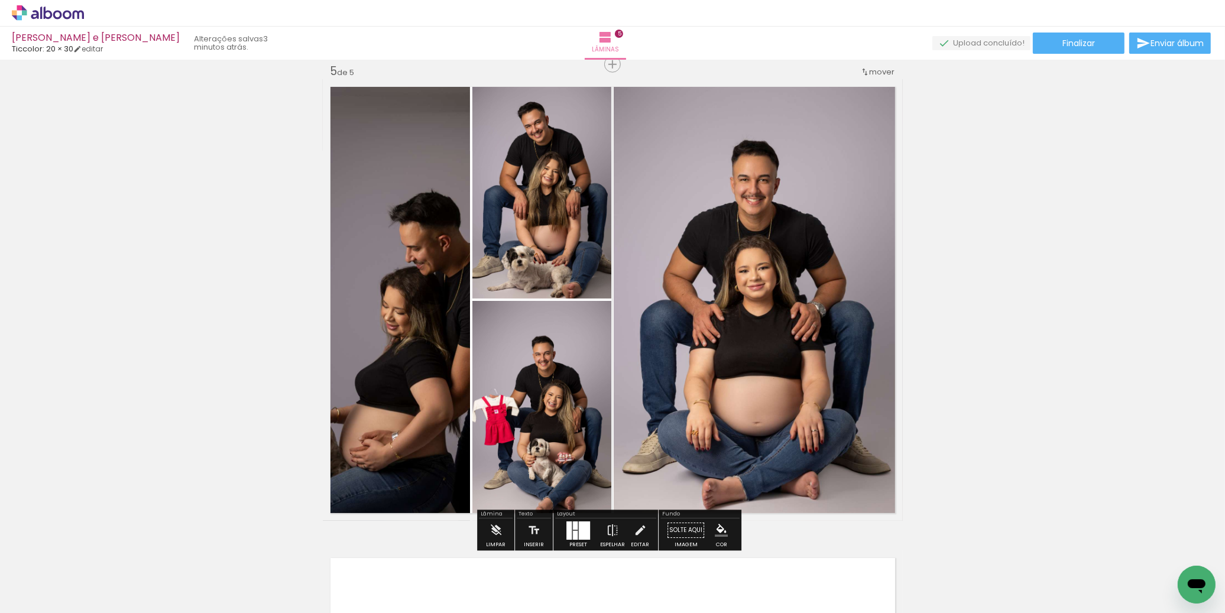
click at [582, 536] on div at bounding box center [584, 531] width 11 height 18
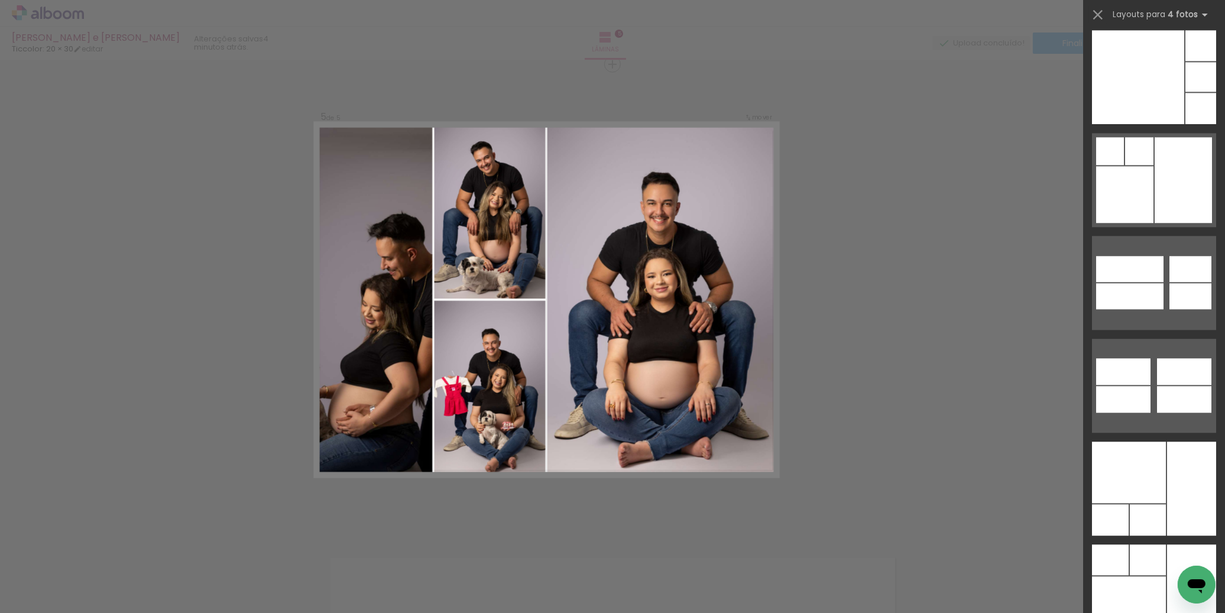
scroll to position [36778, 0]
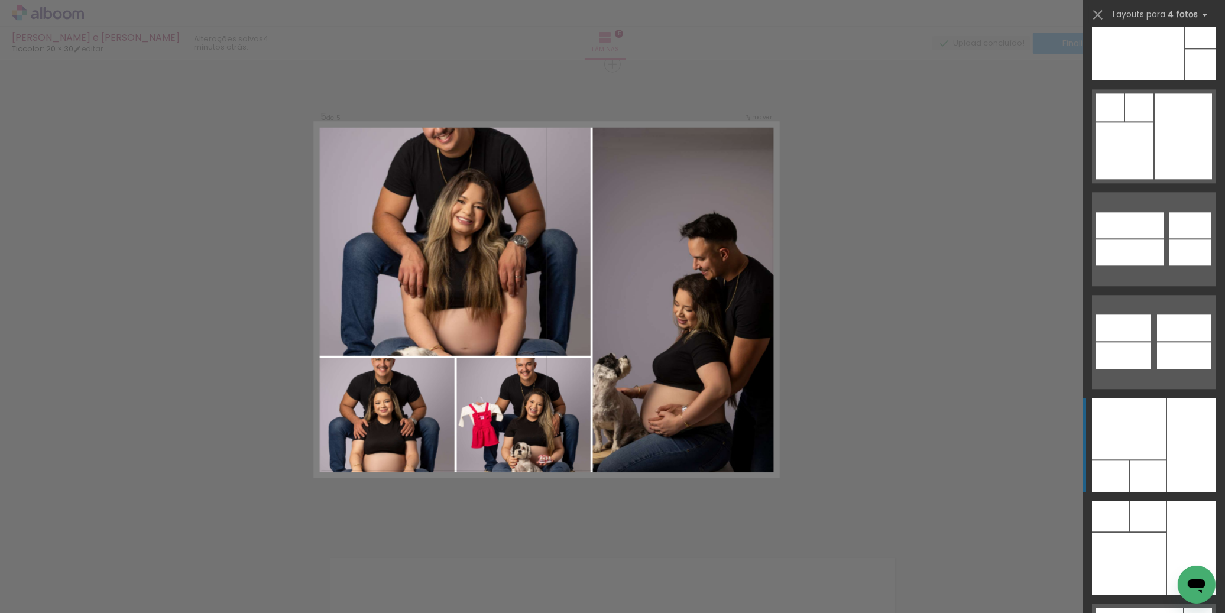
click at [1167, 451] on div at bounding box center [1191, 445] width 49 height 94
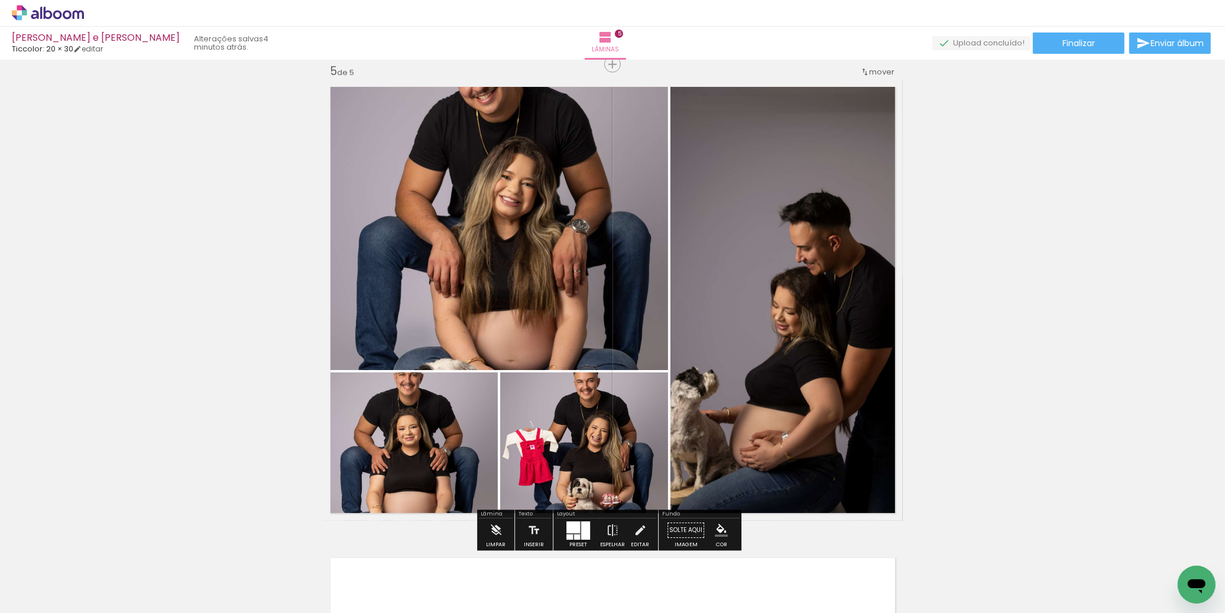
click at [581, 537] on div at bounding box center [585, 531] width 9 height 18
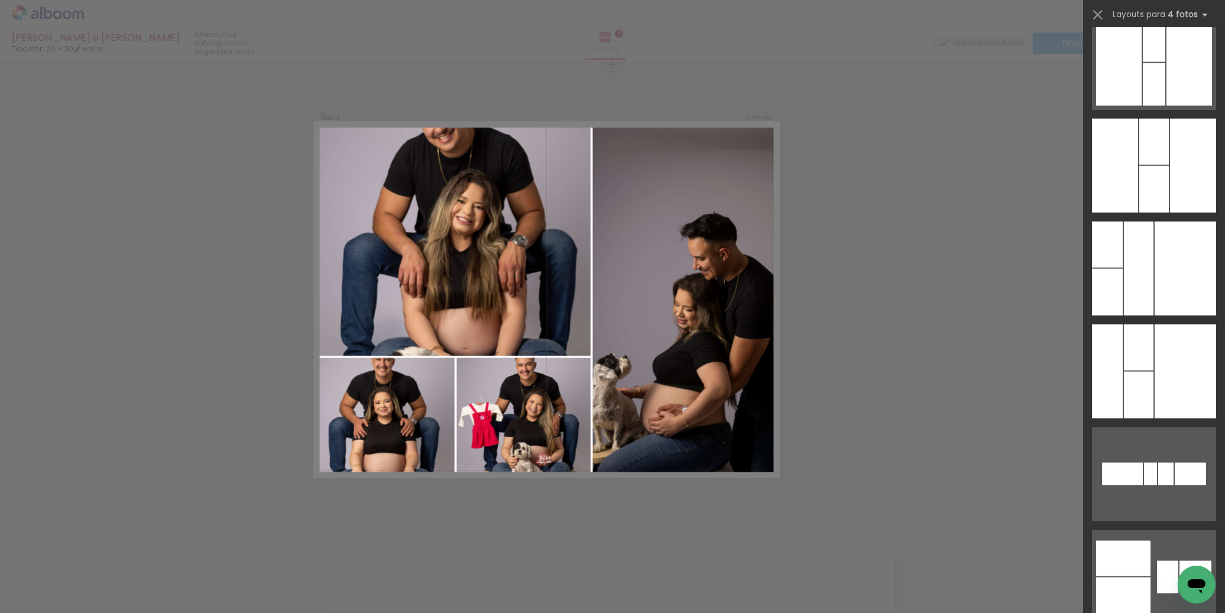
scroll to position [18788, 0]
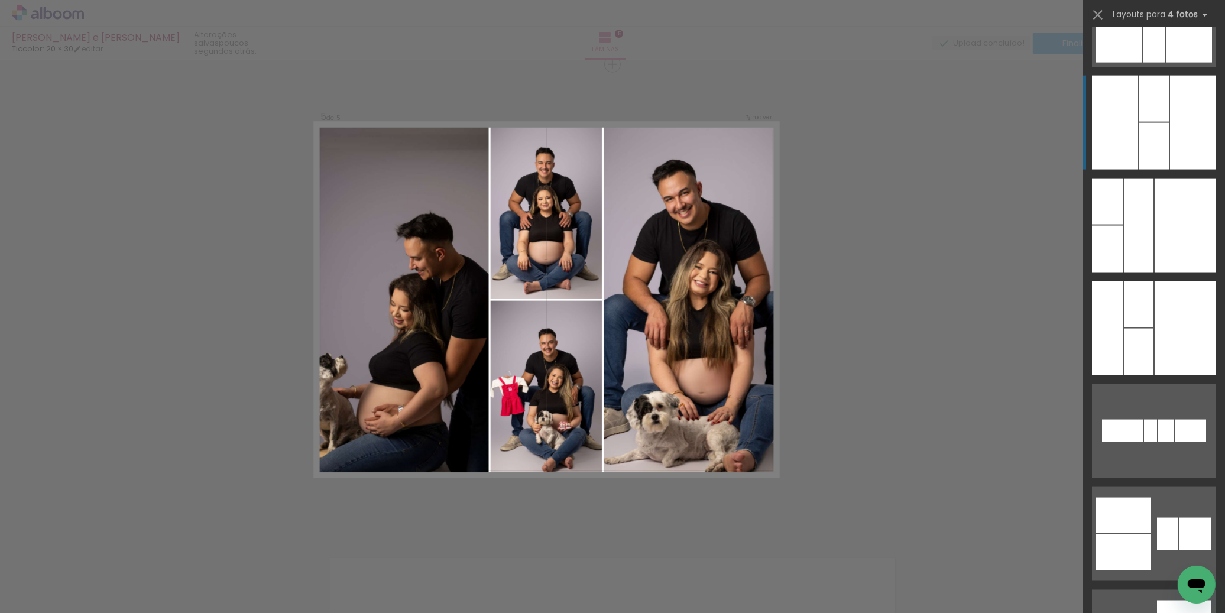
click at [1197, 111] on div at bounding box center [1193, 123] width 46 height 94
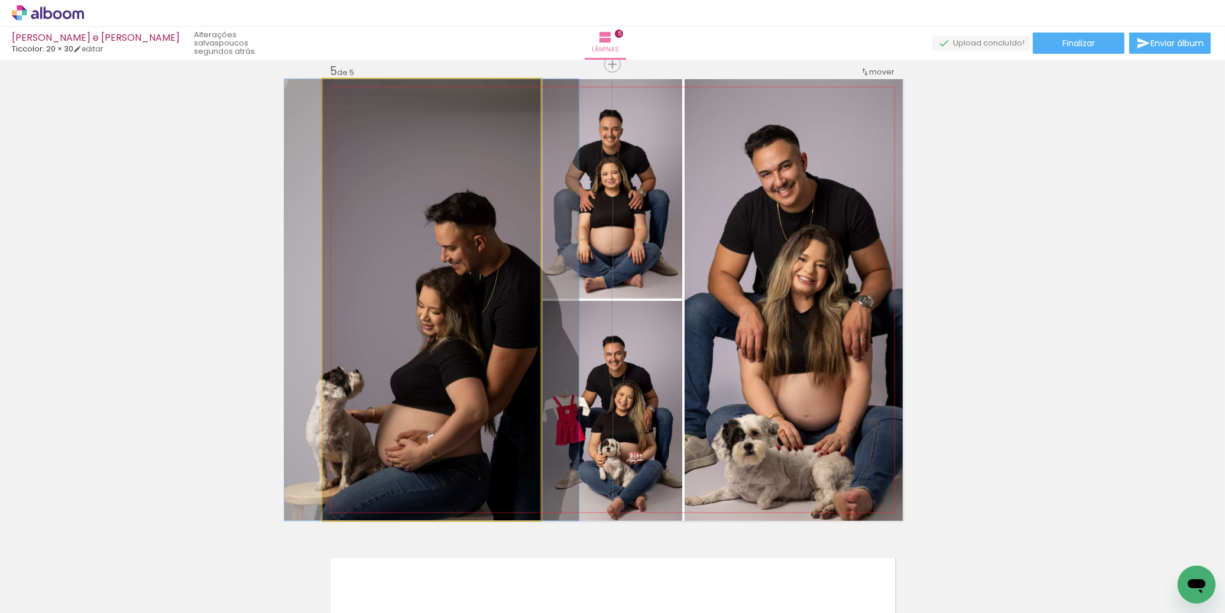
click at [397, 391] on quentale-photo at bounding box center [432, 300] width 218 height 442
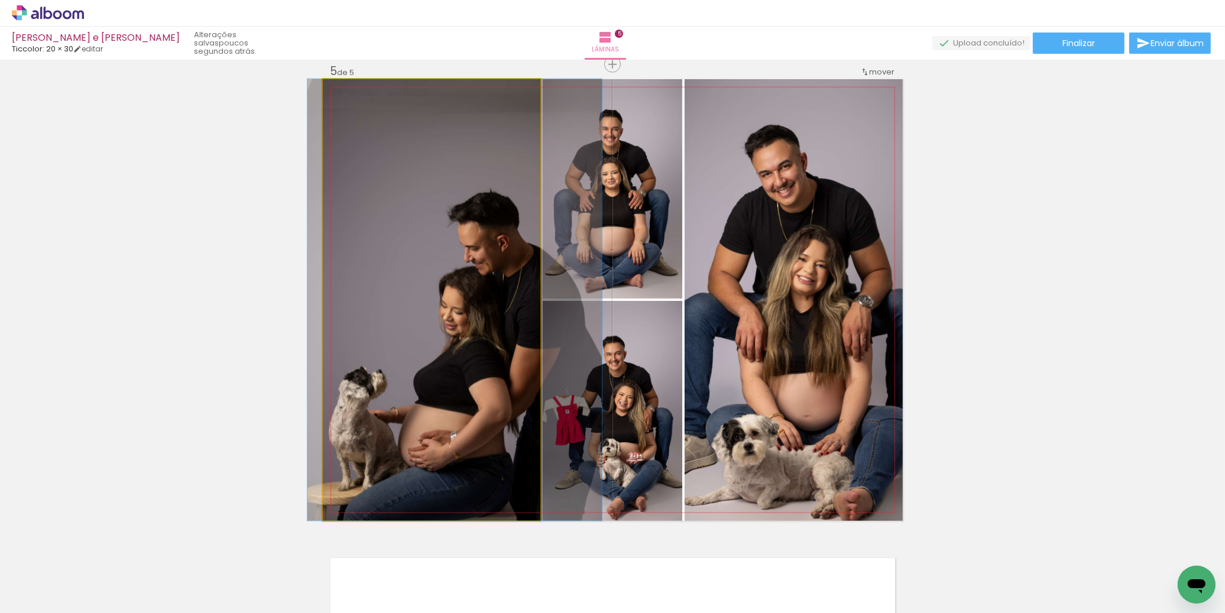
drag, startPoint x: 393, startPoint y: 378, endPoint x: 415, endPoint y: 373, distance: 23.1
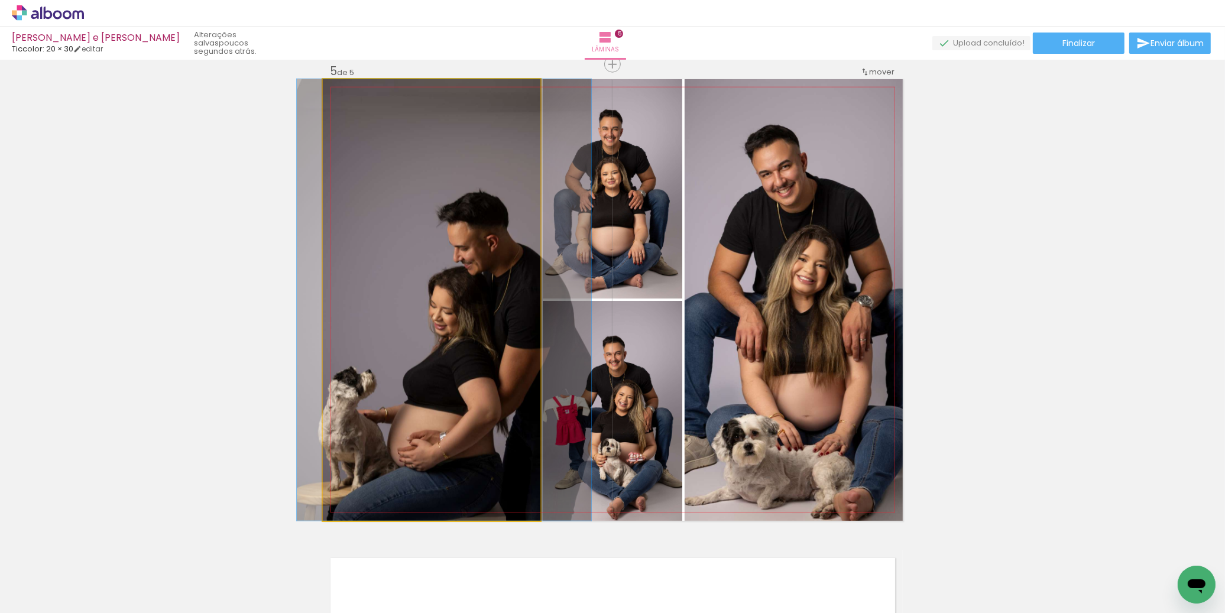
drag, startPoint x: 416, startPoint y: 381, endPoint x: 405, endPoint y: 378, distance: 11.0
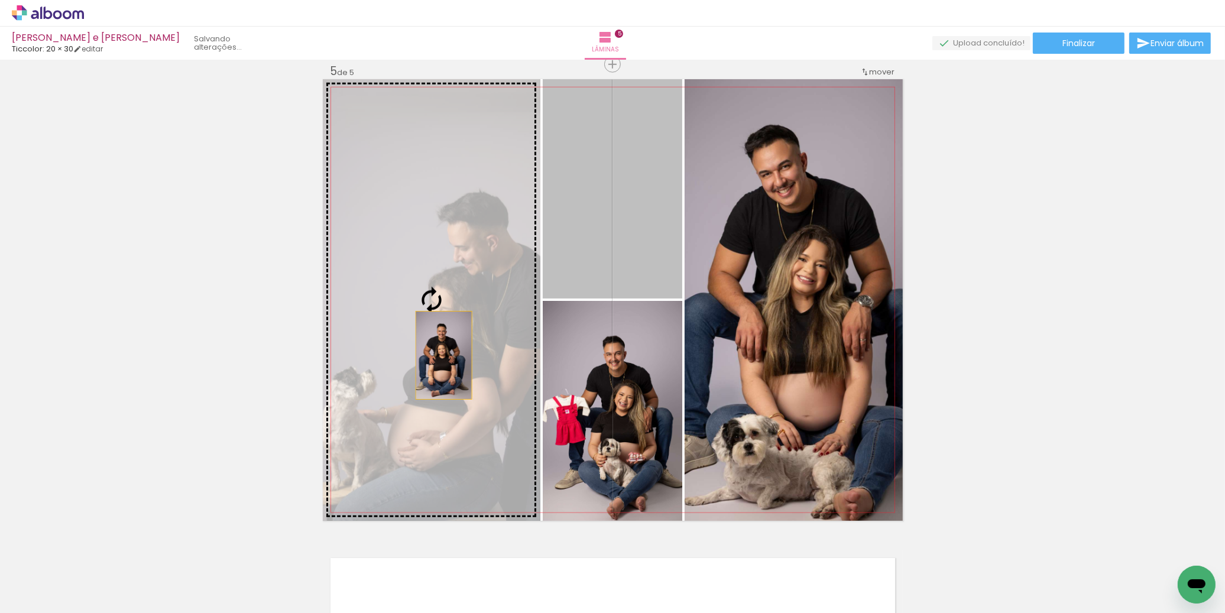
drag, startPoint x: 618, startPoint y: 247, endPoint x: 438, endPoint y: 356, distance: 210.6
click at [0, 0] on slot at bounding box center [0, 0] width 0 height 0
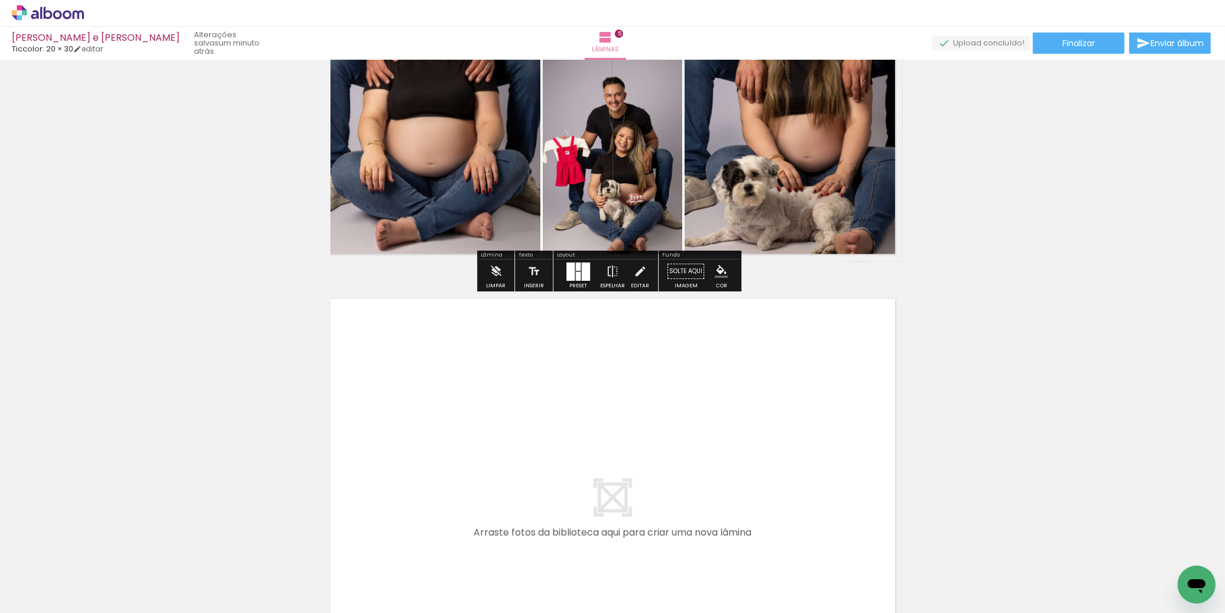
scroll to position [2253, 0]
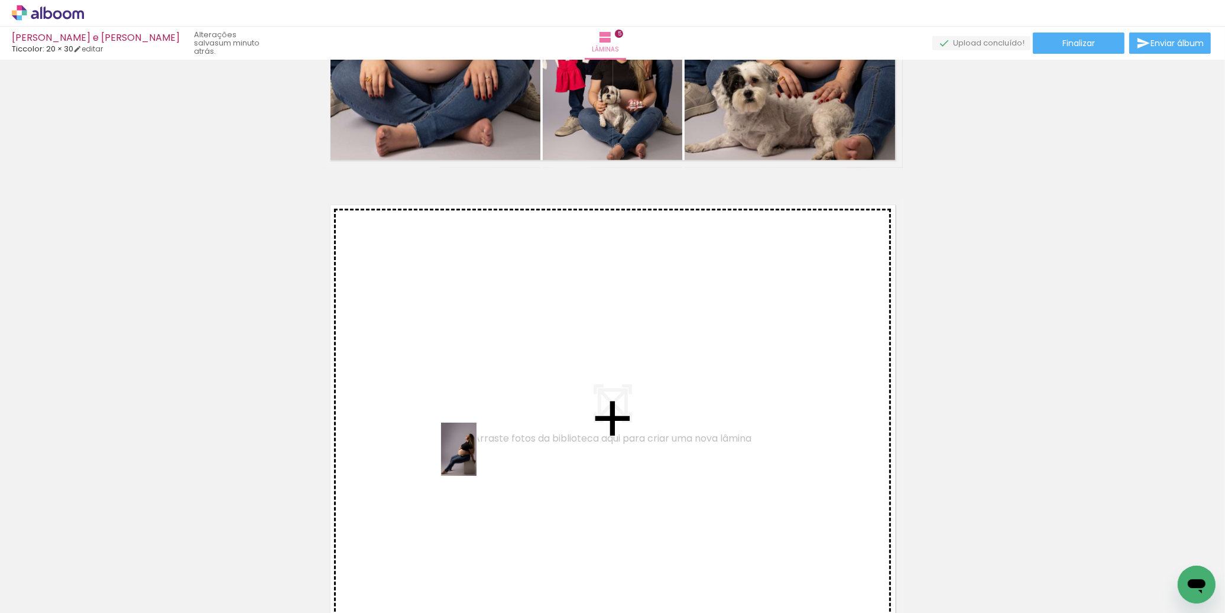
drag, startPoint x: 993, startPoint y: 582, endPoint x: 469, endPoint y: 452, distance: 540.5
click at [469, 452] on quentale-workspace at bounding box center [612, 306] width 1225 height 613
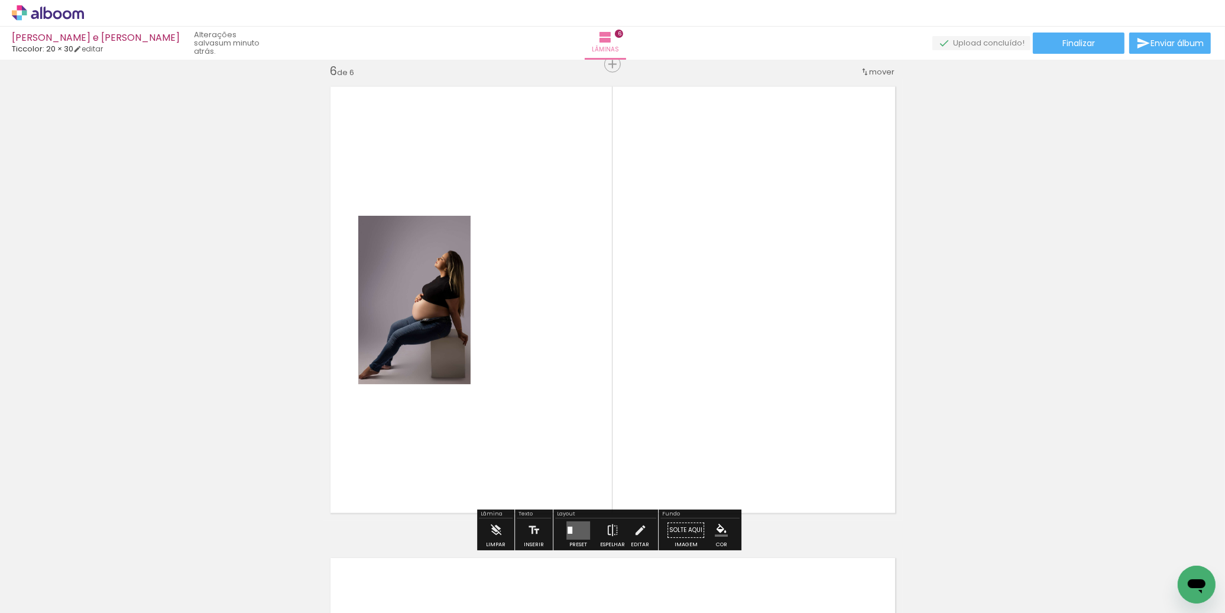
scroll to position [2372, 0]
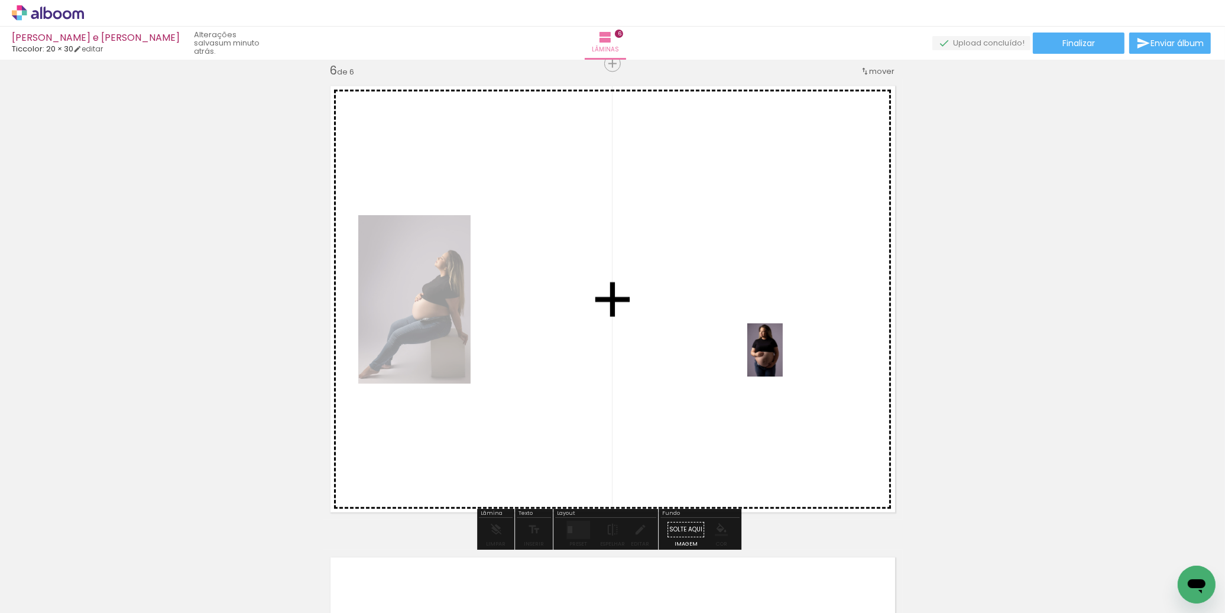
drag, startPoint x: 1053, startPoint y: 576, endPoint x: 782, endPoint y: 359, distance: 347.1
click at [782, 359] on quentale-workspace at bounding box center [612, 306] width 1225 height 613
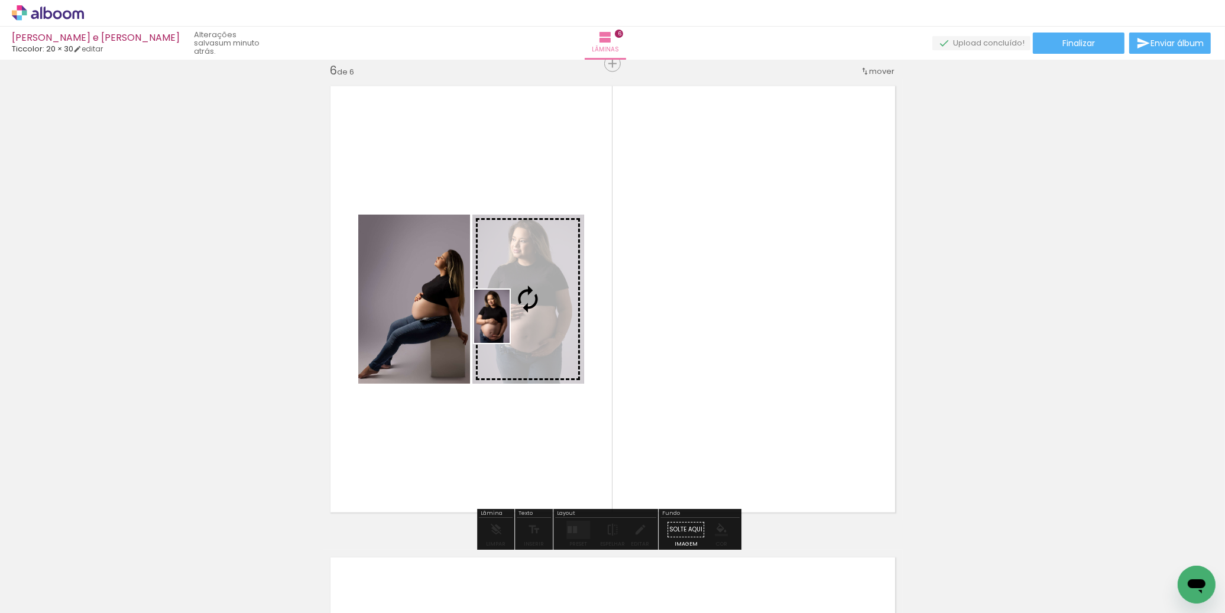
drag, startPoint x: 1127, startPoint y: 591, endPoint x: 510, endPoint y: 326, distance: 671.7
click at [510, 325] on quentale-workspace at bounding box center [612, 306] width 1225 height 613
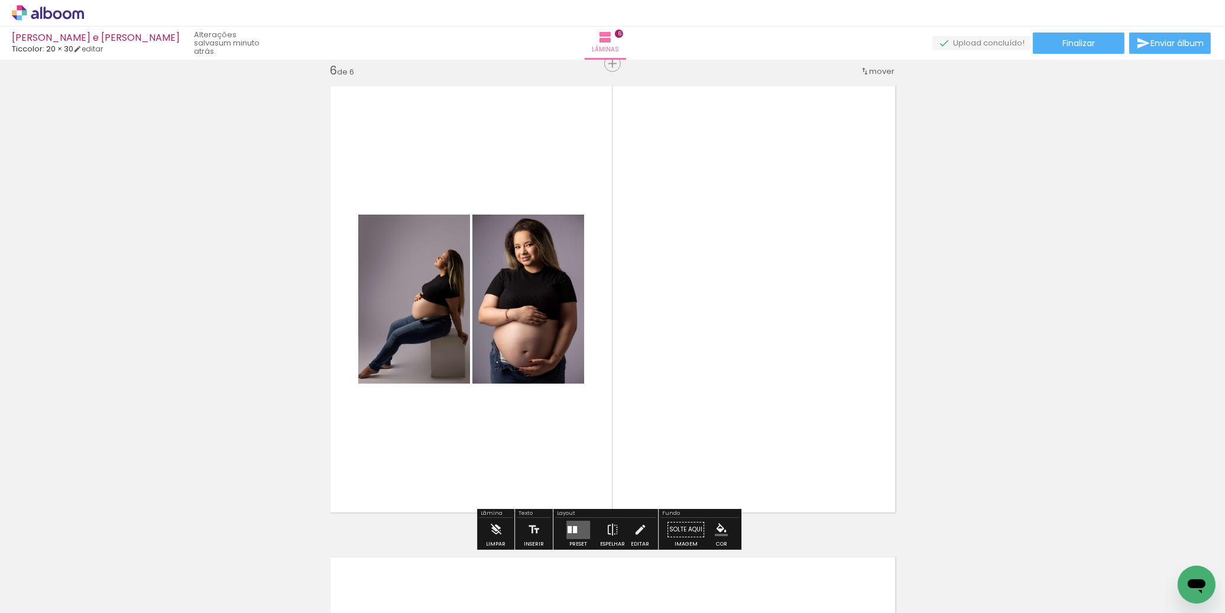
click at [576, 534] on quentale-layouter at bounding box center [578, 530] width 24 height 18
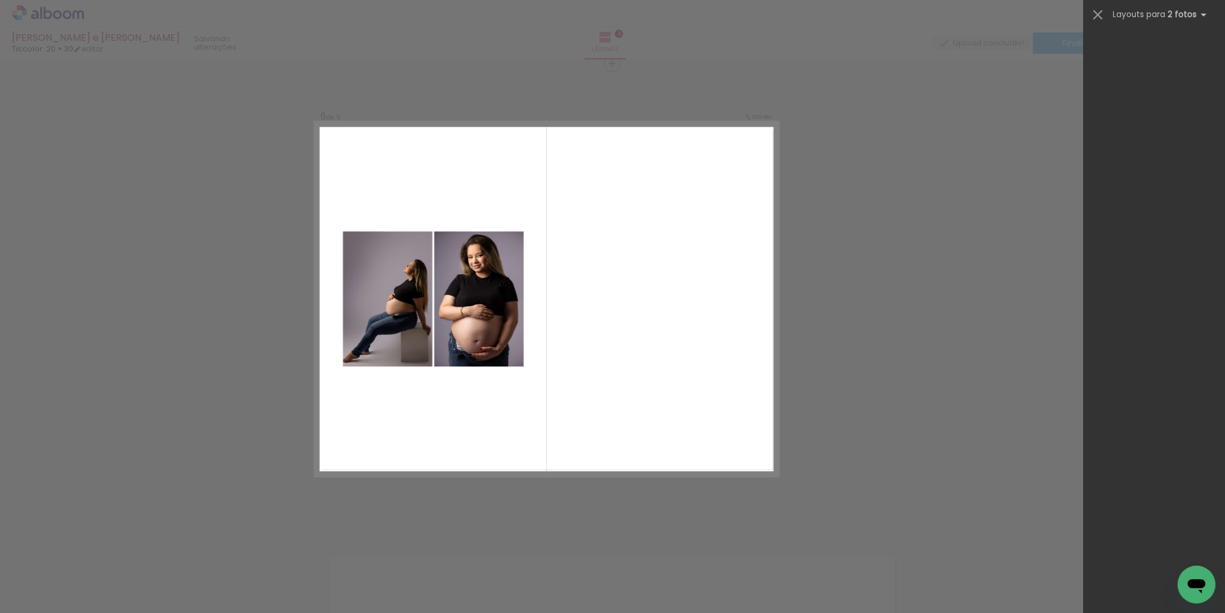
scroll to position [0, 0]
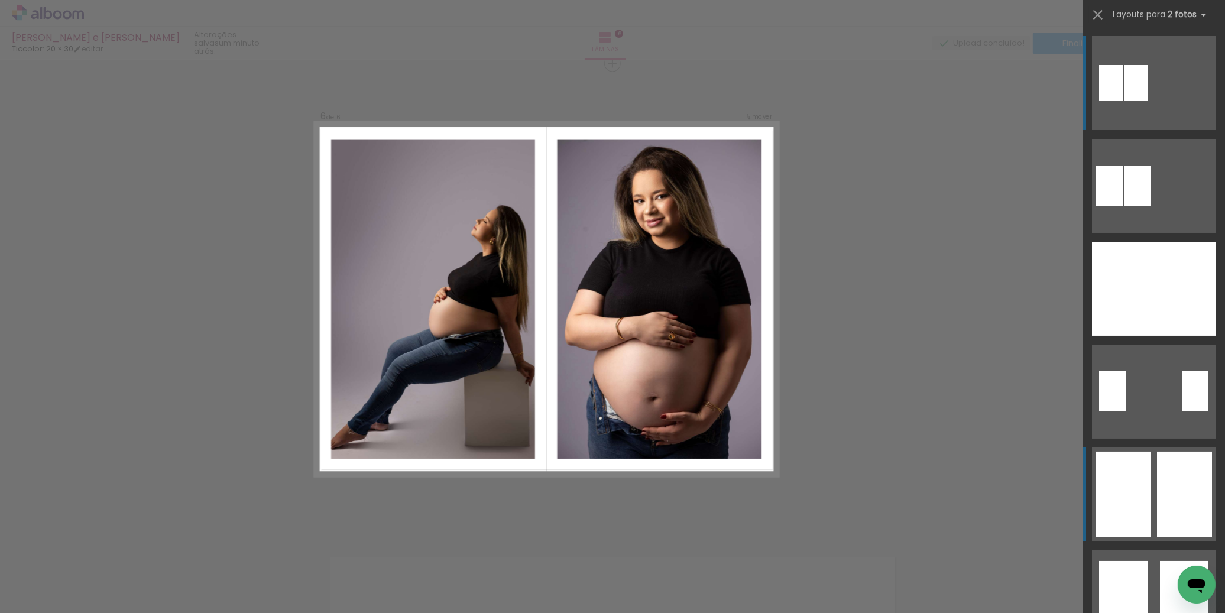
click at [1191, 507] on div at bounding box center [1184, 495] width 55 height 86
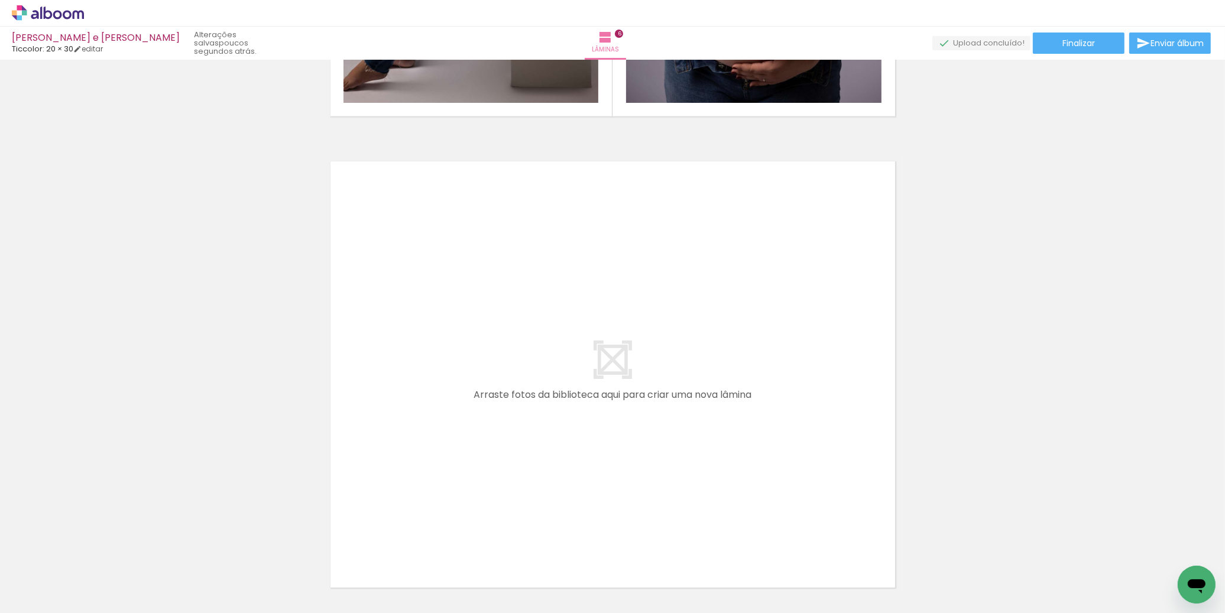
scroll to position [2770, 0]
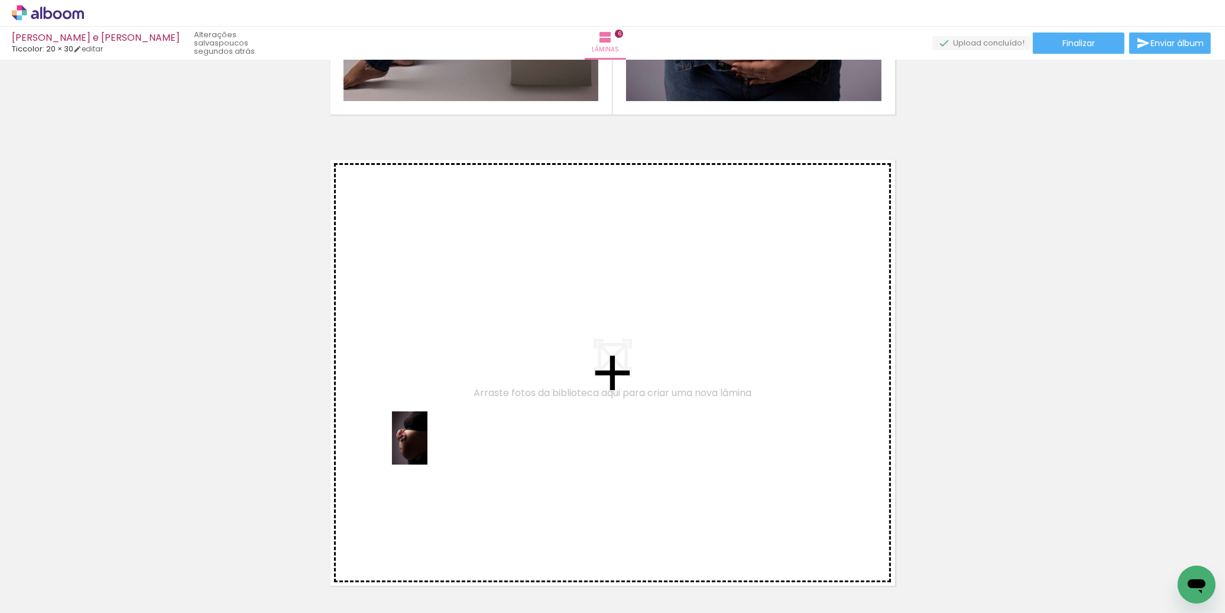
drag, startPoint x: 709, startPoint y: 573, endPoint x: 427, endPoint y: 447, distance: 308.9
click at [427, 447] on quentale-workspace at bounding box center [612, 306] width 1225 height 613
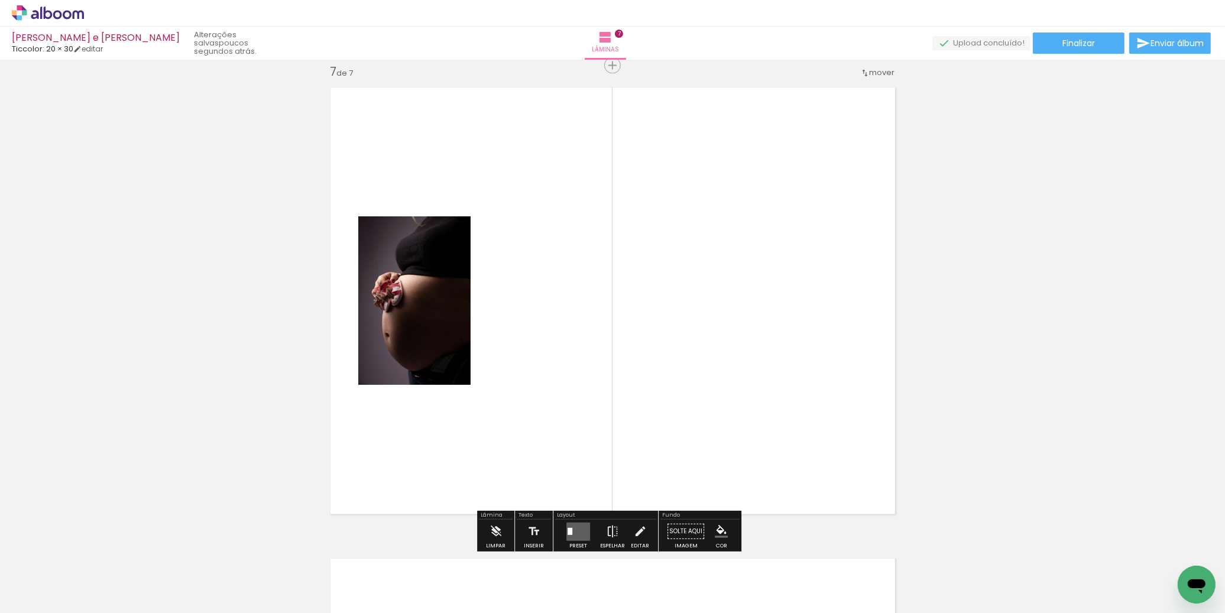
scroll to position [2842, 0]
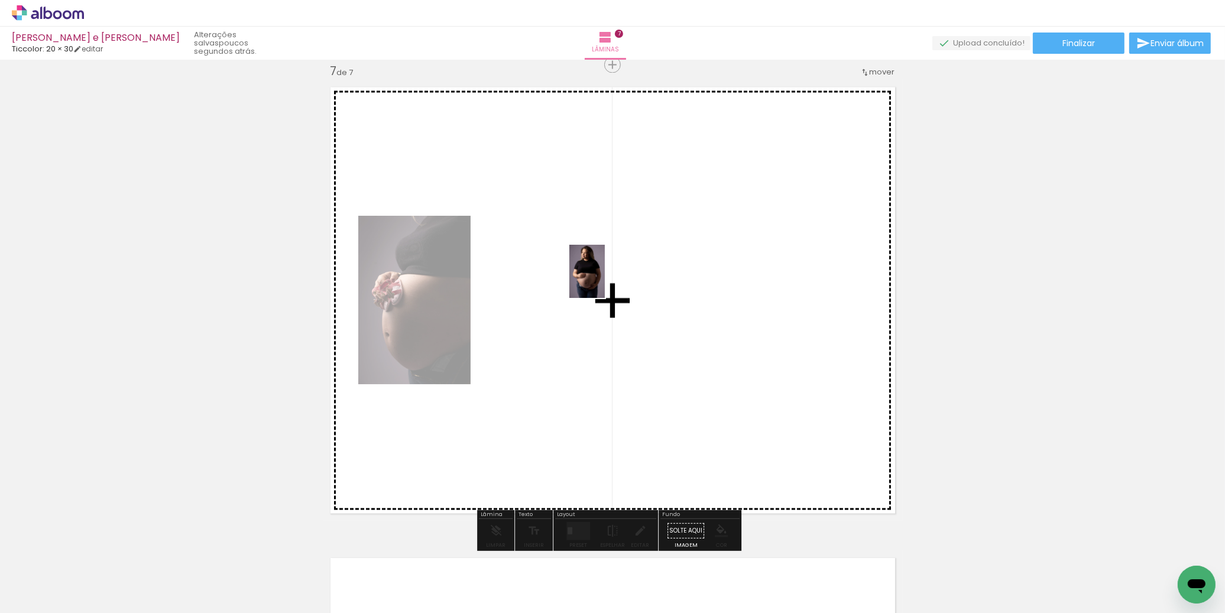
drag, startPoint x: 507, startPoint y: 582, endPoint x: 606, endPoint y: 278, distance: 319.6
click at [608, 272] on quentale-workspace at bounding box center [612, 306] width 1225 height 613
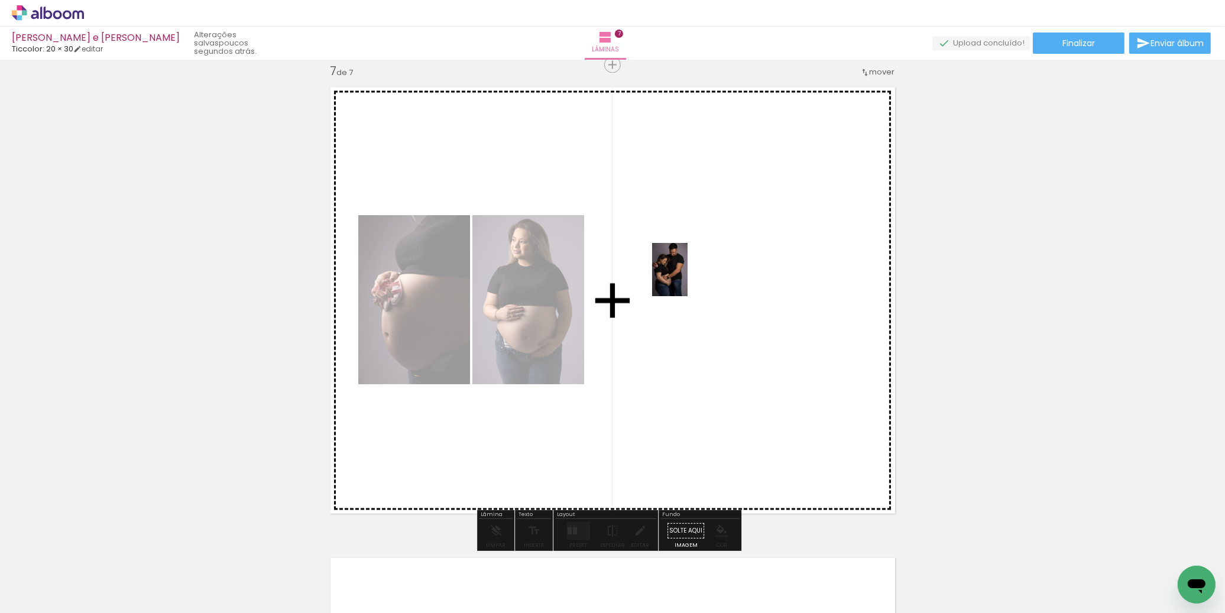
drag, startPoint x: 772, startPoint y: 578, endPoint x: 680, endPoint y: 286, distance: 305.7
click at [687, 279] on quentale-workspace at bounding box center [612, 306] width 1225 height 613
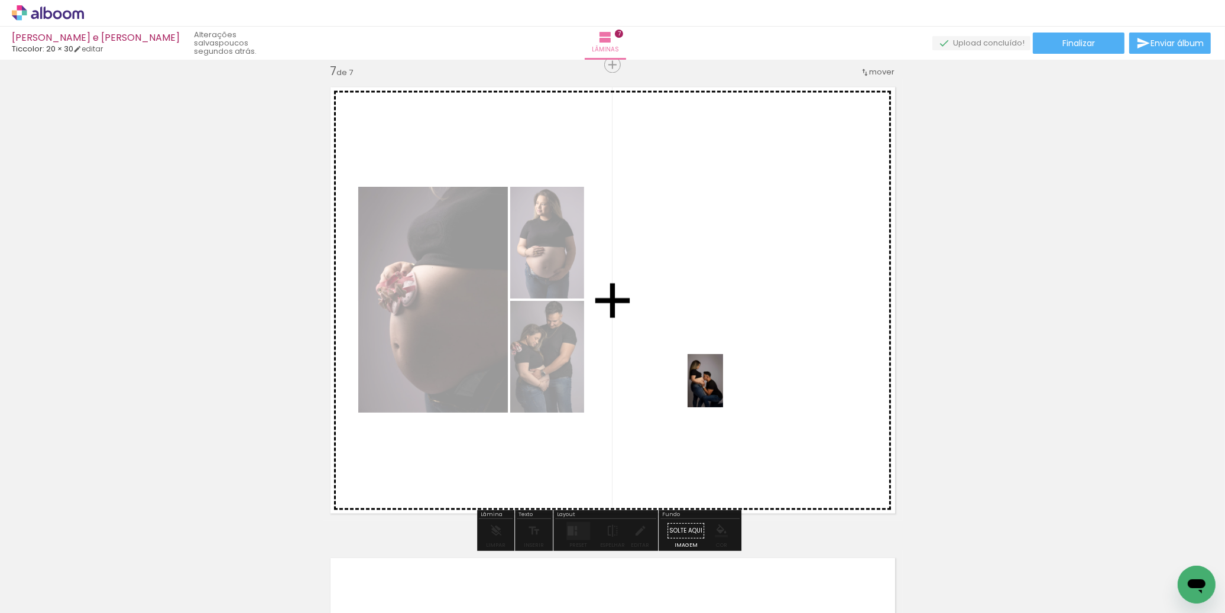
drag, startPoint x: 839, startPoint y: 587, endPoint x: 719, endPoint y: 386, distance: 234.1
click at [719, 385] on quentale-workspace at bounding box center [612, 306] width 1225 height 613
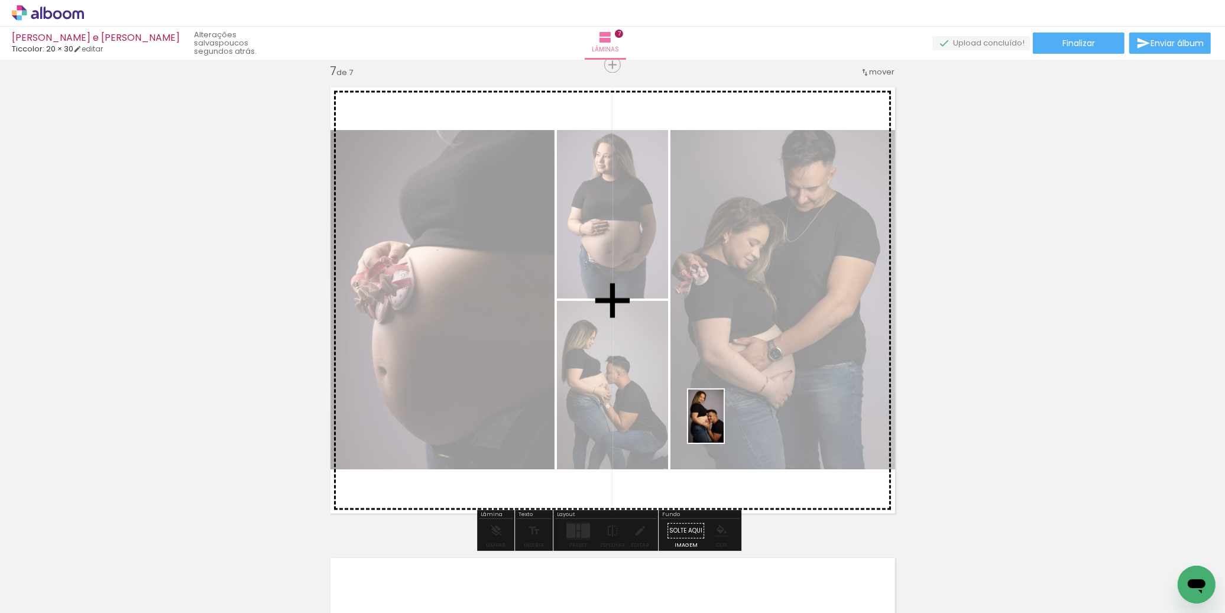
drag, startPoint x: 903, startPoint y: 585, endPoint x: 723, endPoint y: 424, distance: 241.6
click at [723, 424] on quentale-workspace at bounding box center [612, 306] width 1225 height 613
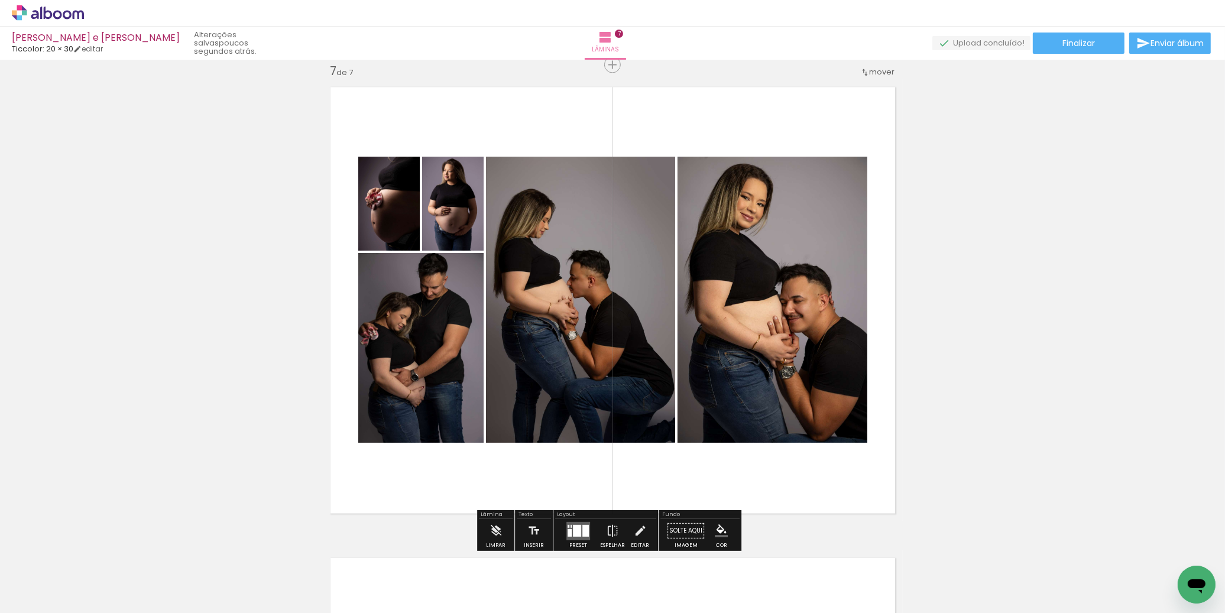
click at [582, 535] on div at bounding box center [585, 530] width 7 height 12
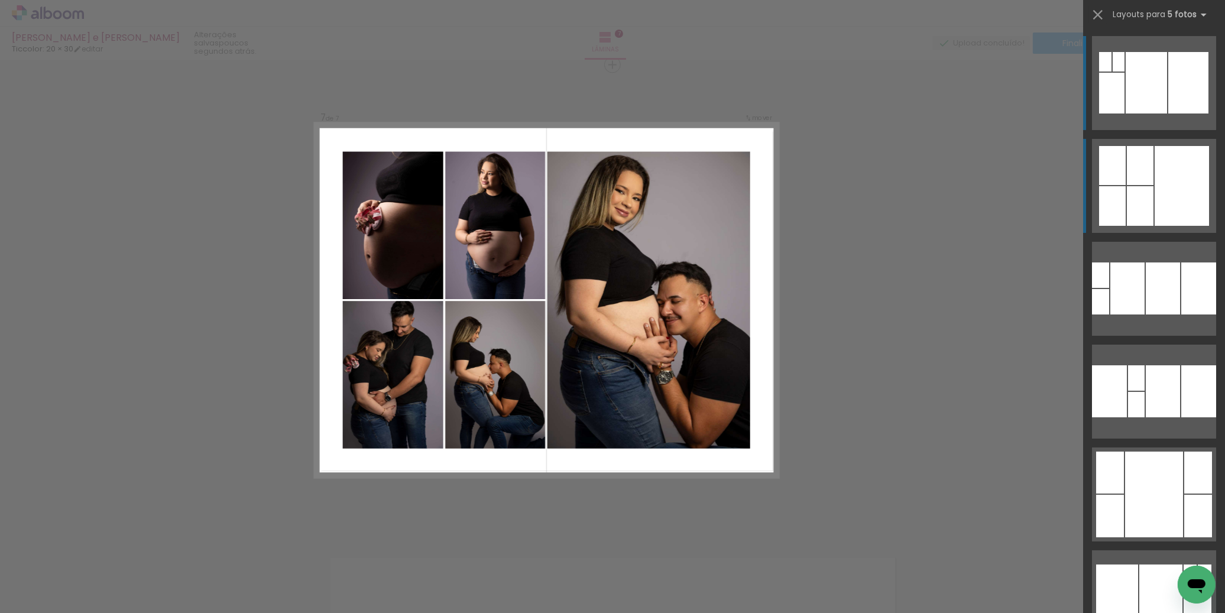
click at [1170, 174] on div at bounding box center [1182, 186] width 54 height 80
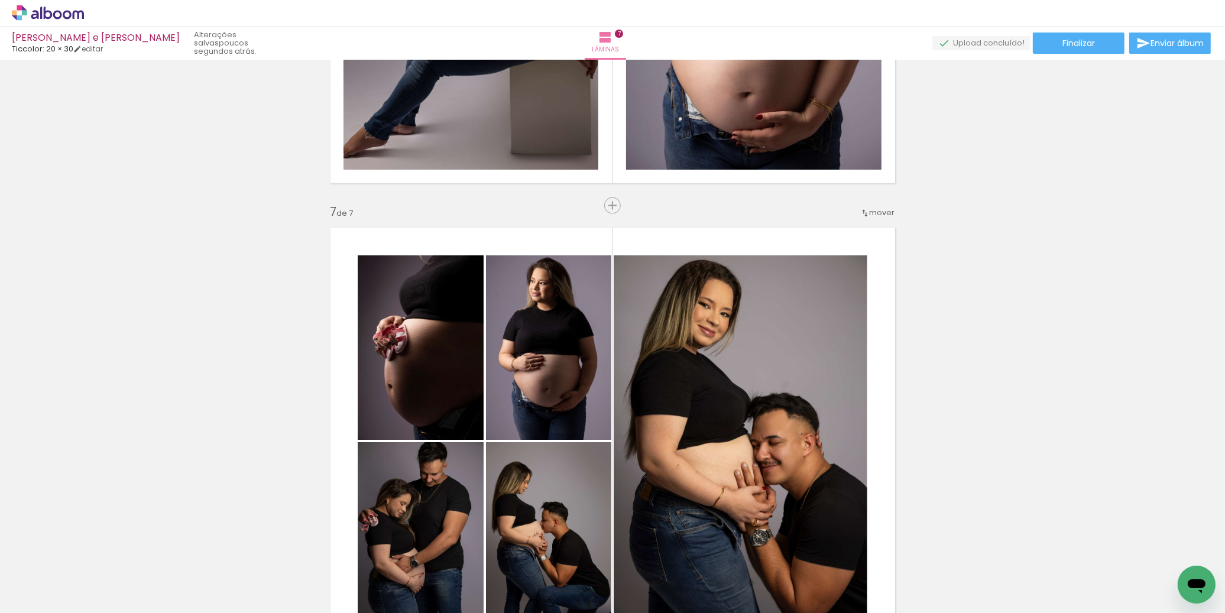
scroll to position [2910, 0]
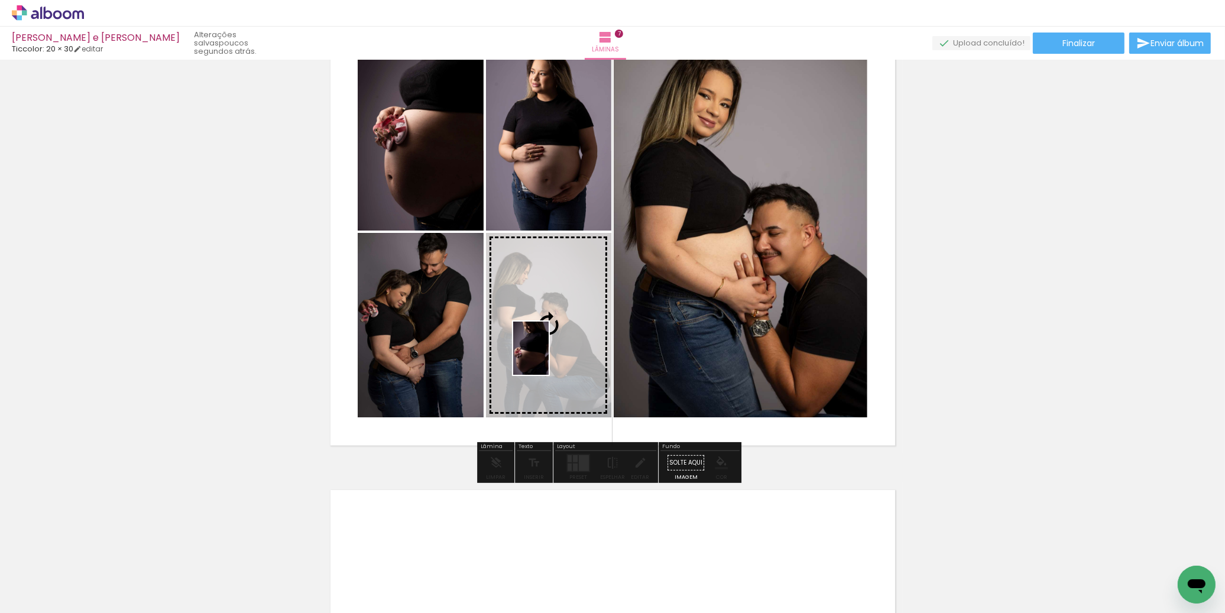
drag, startPoint x: 255, startPoint y: 590, endPoint x: 548, endPoint y: 358, distance: 374.2
click at [548, 357] on quentale-workspace at bounding box center [612, 306] width 1225 height 613
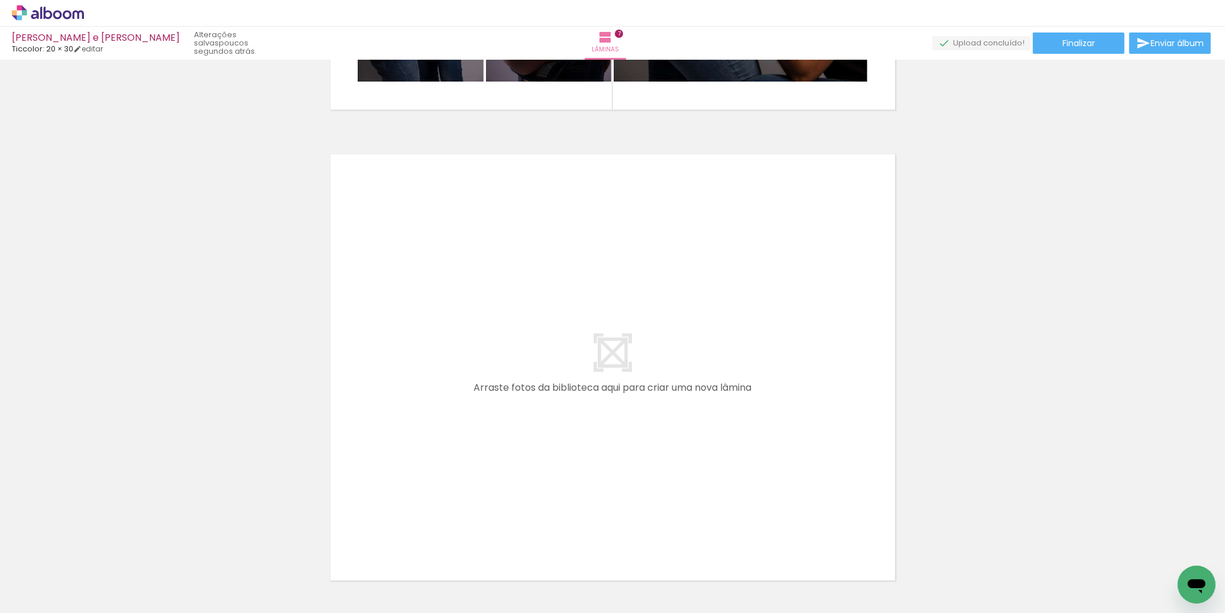
scroll to position [3162, 0]
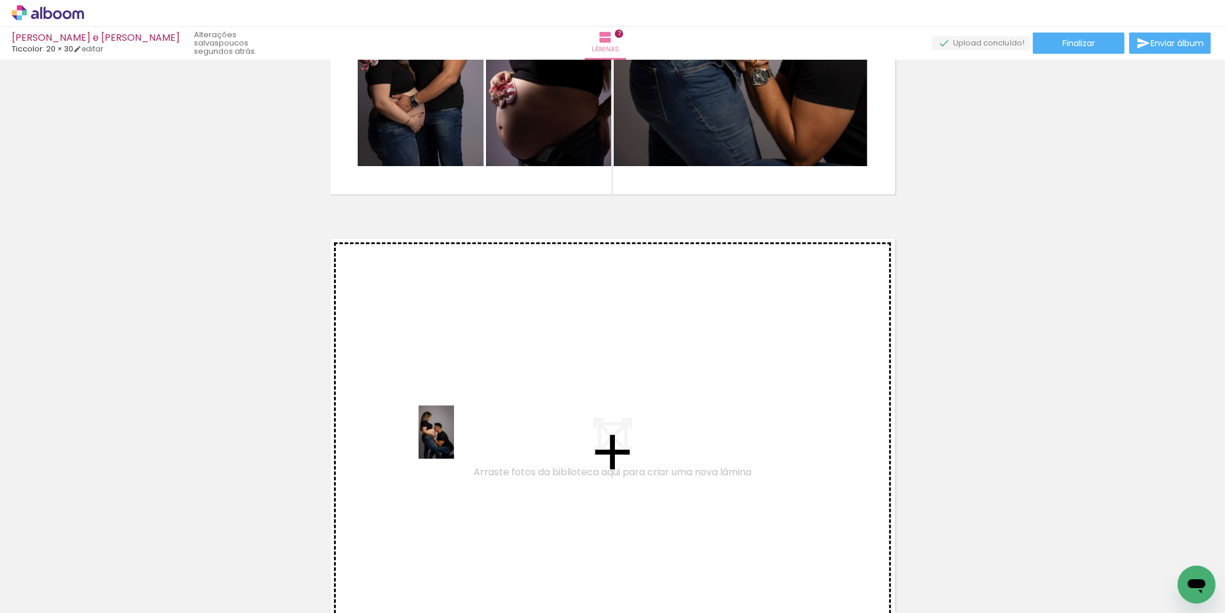
drag, startPoint x: 446, startPoint y: 584, endPoint x: 548, endPoint y: 550, distance: 107.3
click quentale-workspace
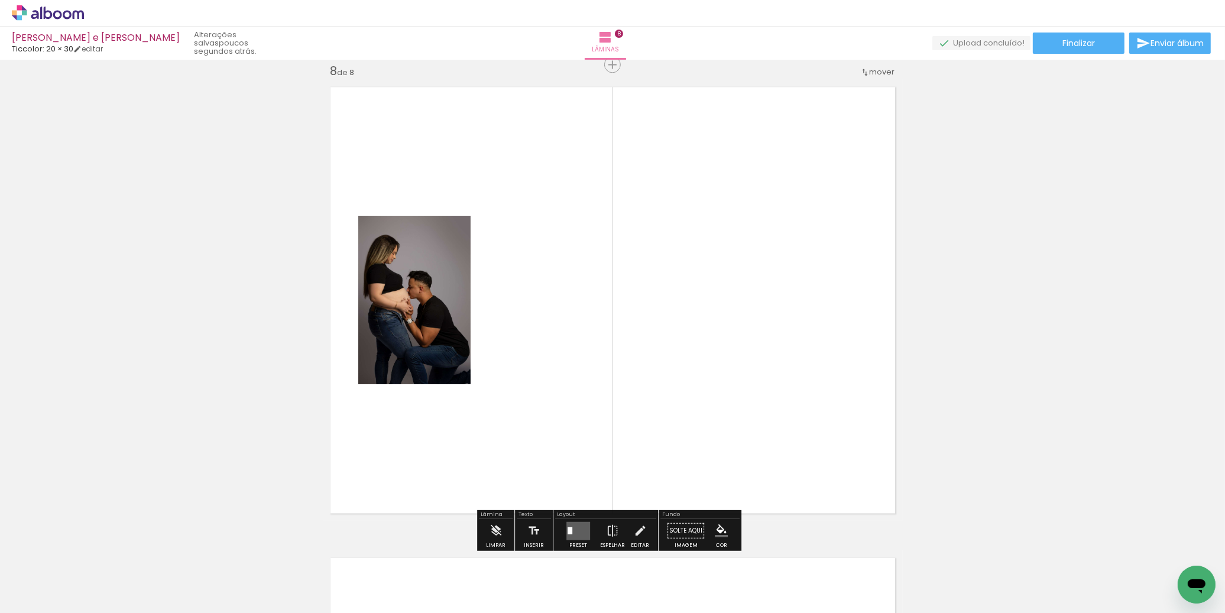
scroll to position [3313, 0]
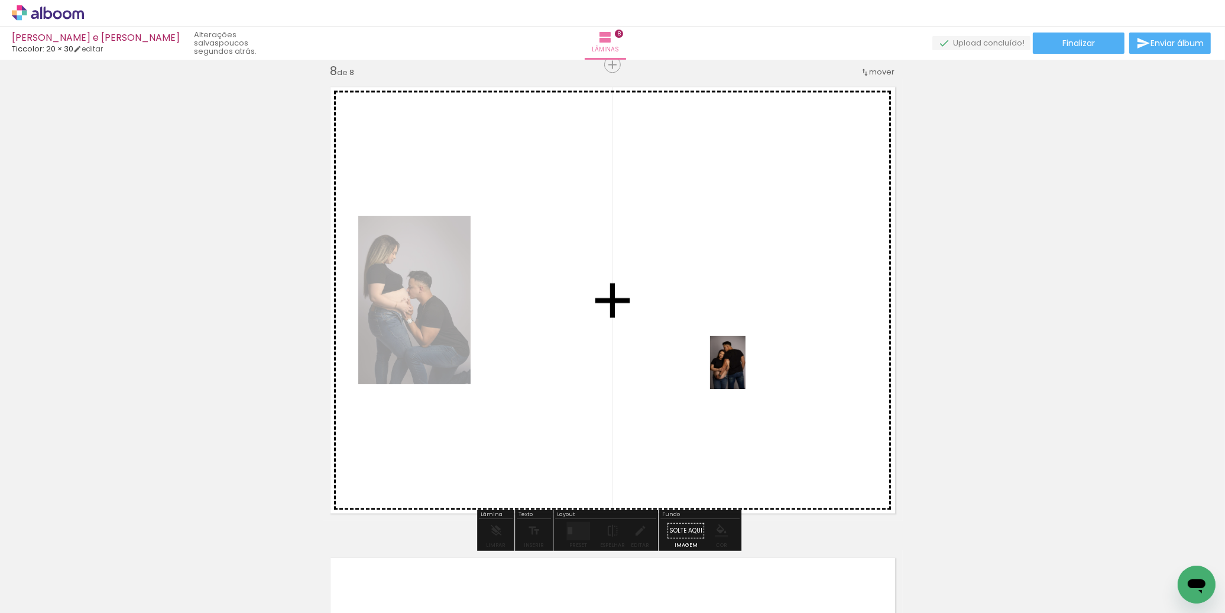
drag, startPoint x: 582, startPoint y: 586, endPoint x: 746, endPoint y: 371, distance: 269.6
click quentale-workspace
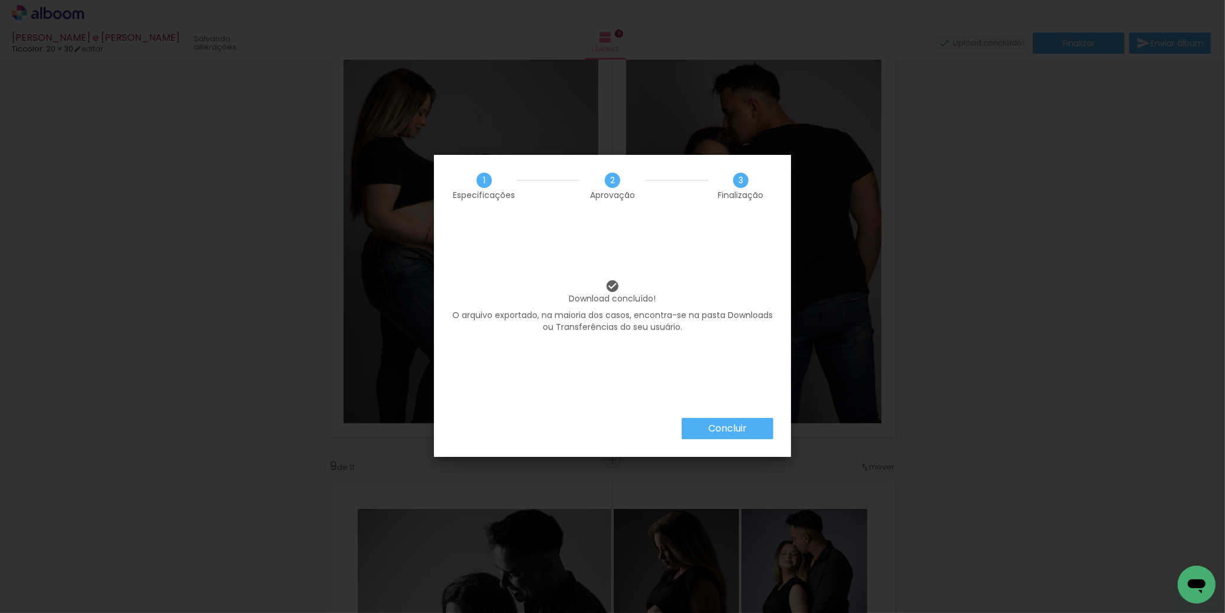
scroll to position [0, 1060]
click at [0, 0] on slot "Concluir" at bounding box center [0, 0] width 0 height 0
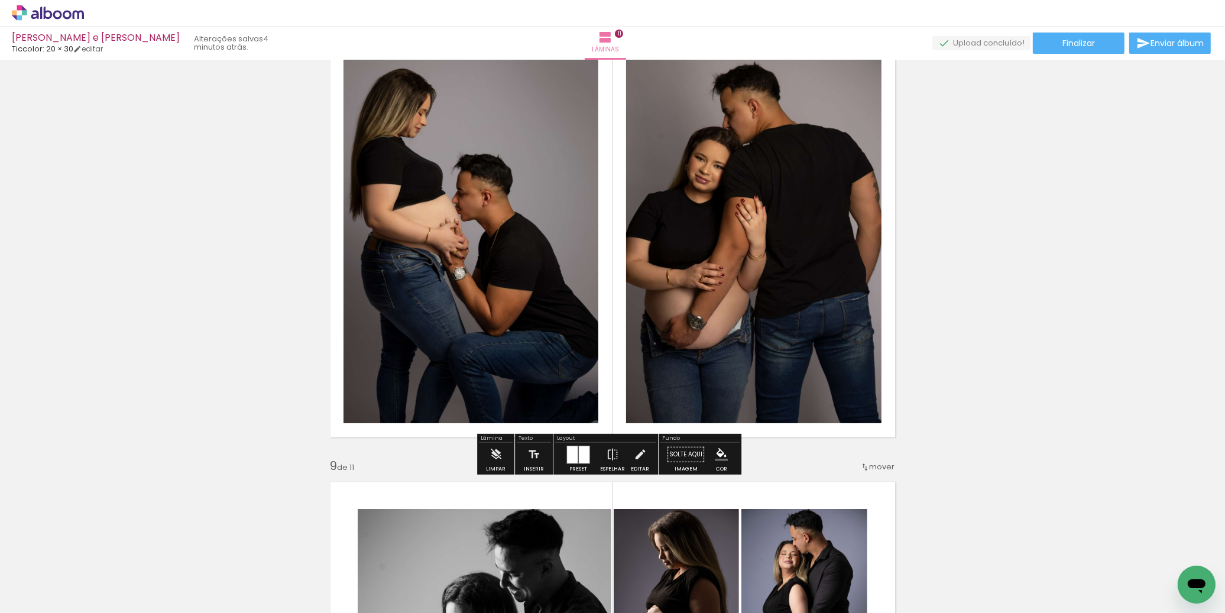
scroll to position [0, 1060]
